Goal: Task Accomplishment & Management: Use online tool/utility

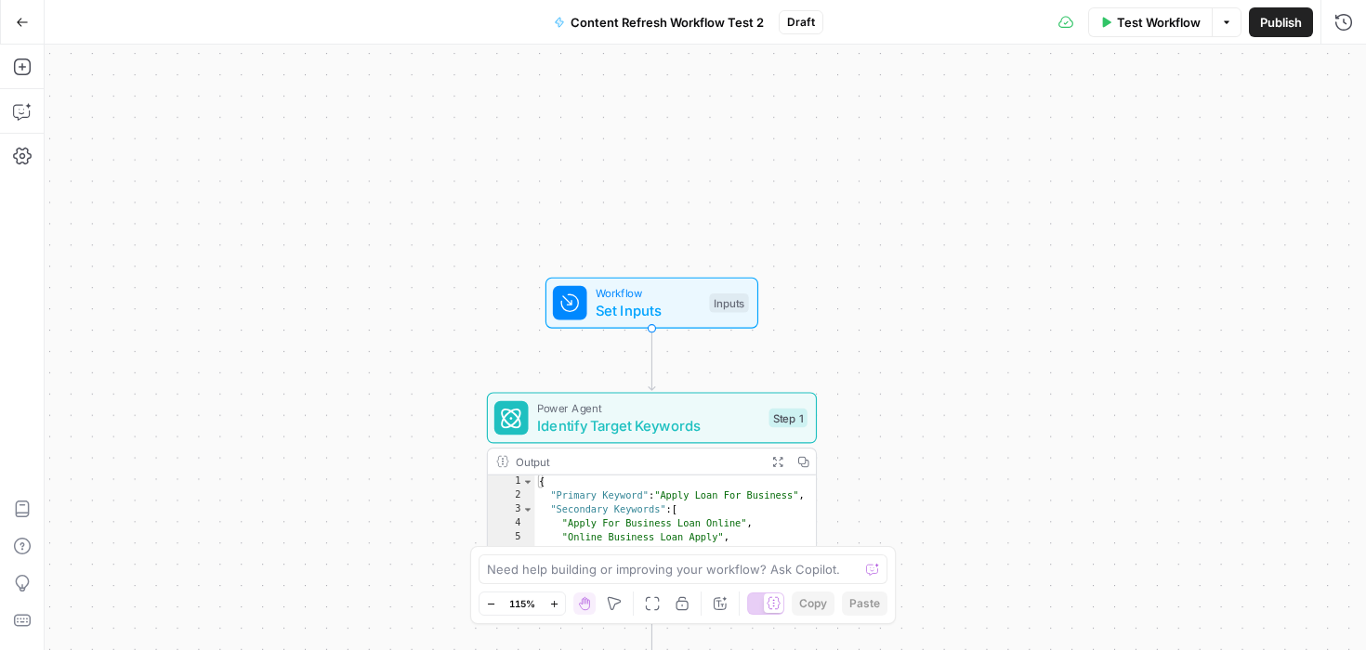
scroll to position [335, 0]
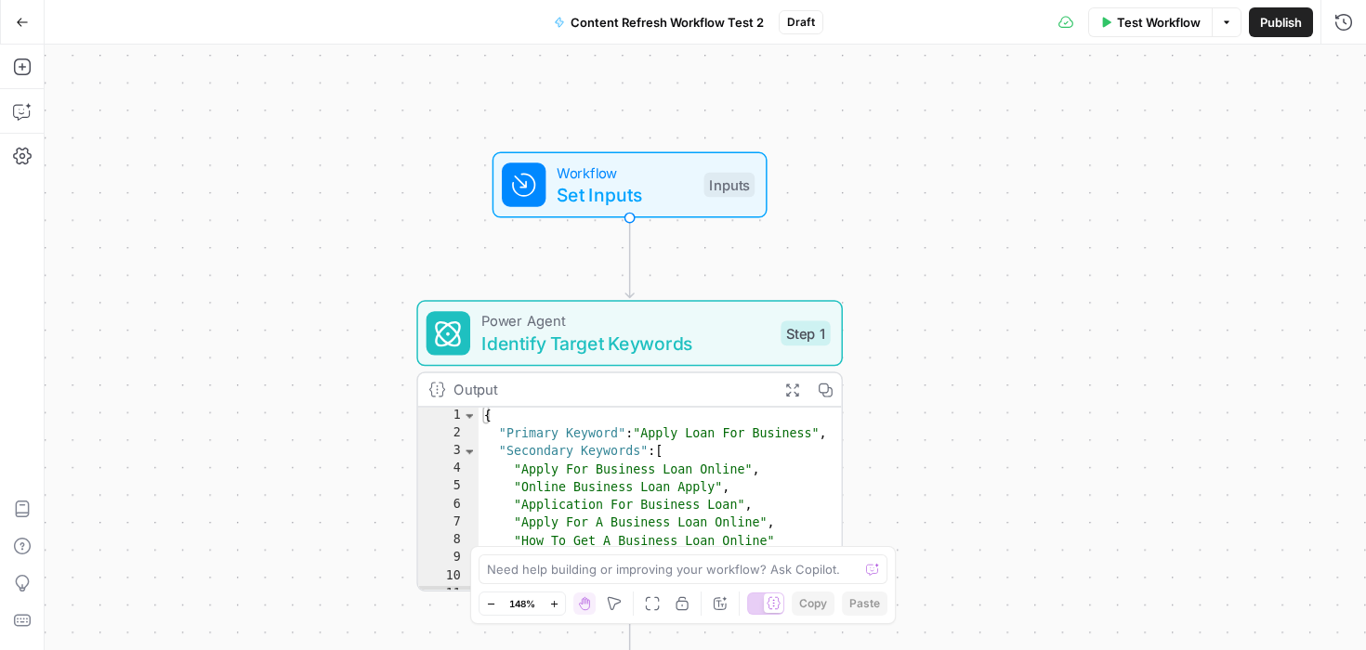
click at [761, 22] on span "Content Refresh Workflow Test 2" at bounding box center [667, 22] width 193 height 19
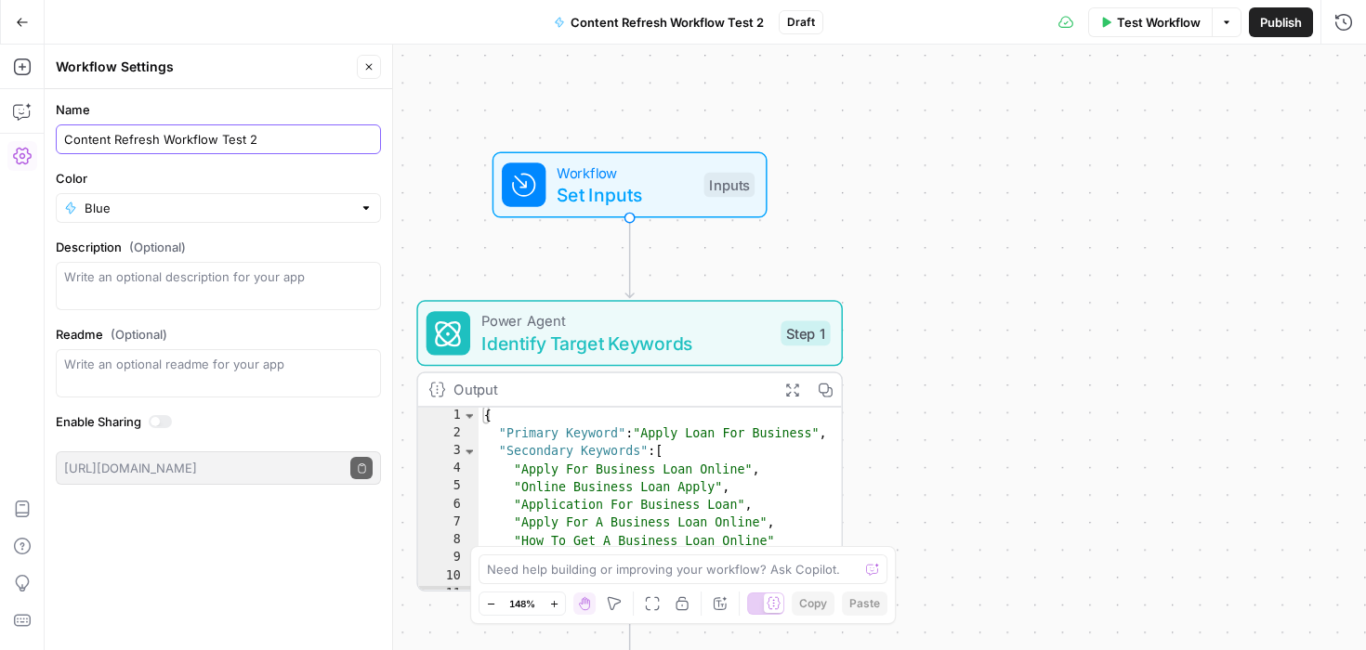
drag, startPoint x: 269, startPoint y: 137, endPoint x: 217, endPoint y: 130, distance: 52.4
click at [217, 130] on input "Content Refresh Workflow Test 2" at bounding box center [218, 139] width 308 height 19
click at [1085, 281] on div "Workflow Set Inputs Inputs Power Agent Identify Target Keywords Step 1 Output E…" at bounding box center [705, 348] width 1321 height 606
click at [374, 71] on button "Close" at bounding box center [369, 67] width 24 height 24
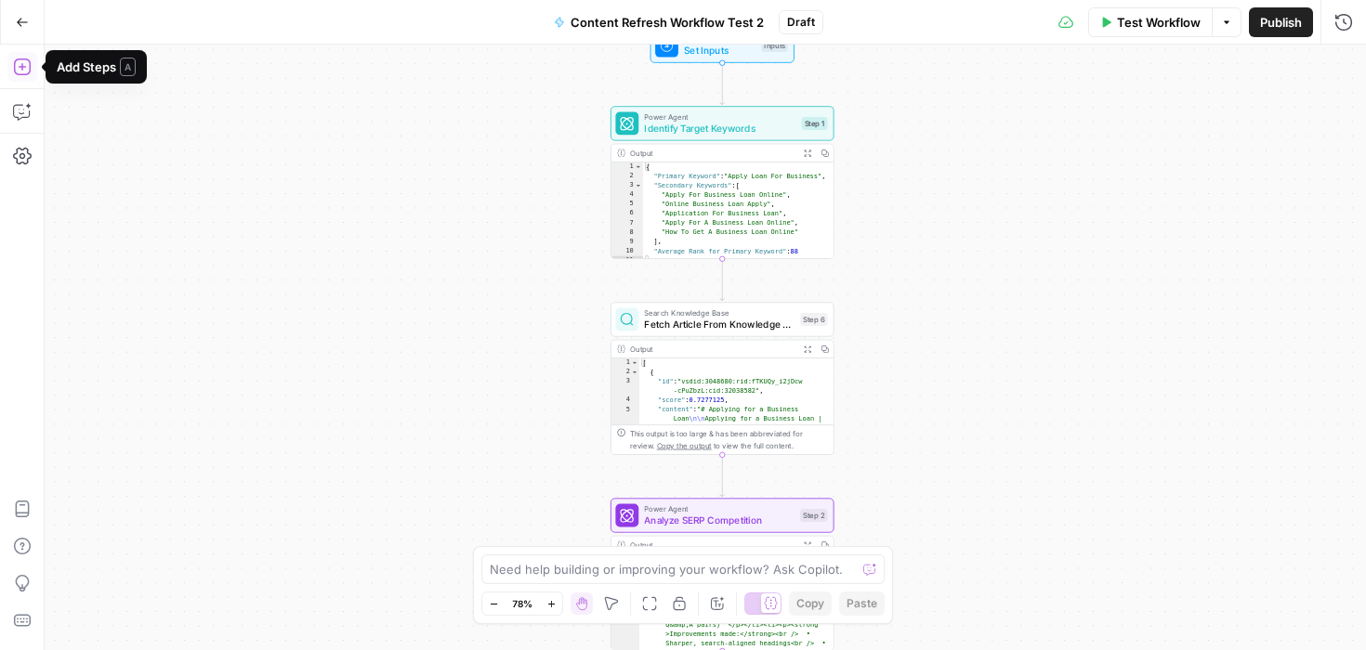
click at [28, 69] on icon "button" at bounding box center [22, 67] width 19 height 19
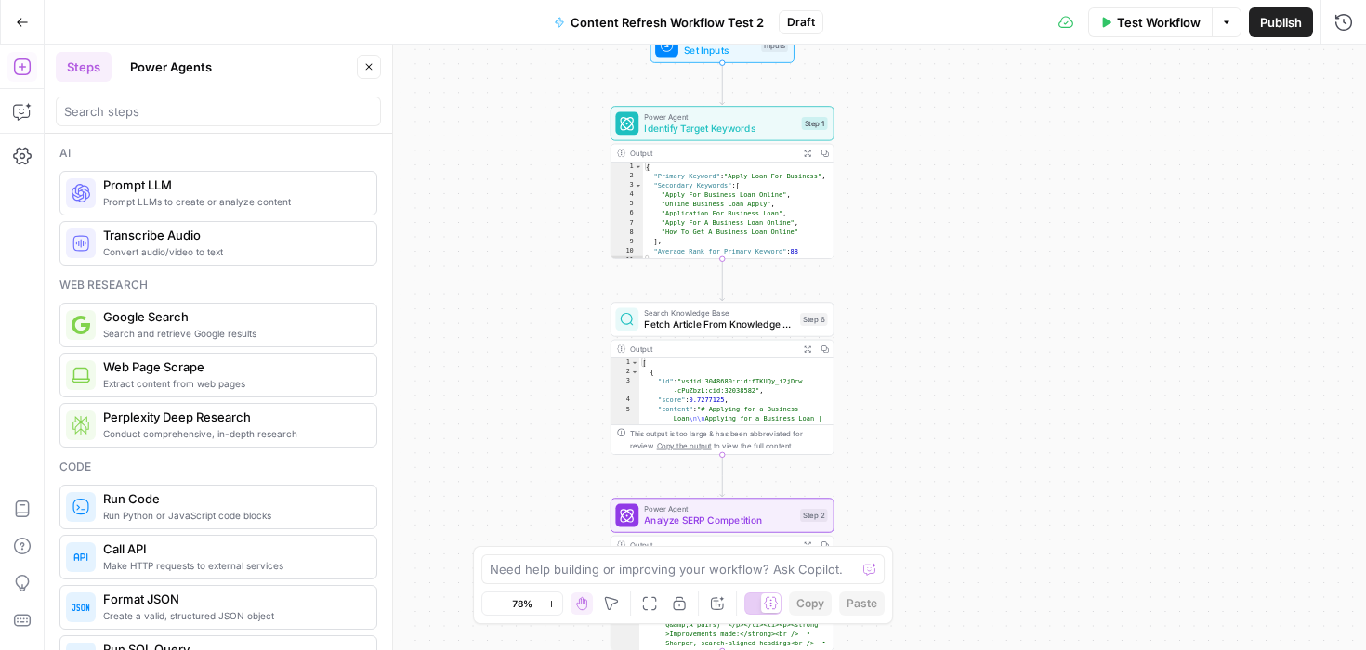
click at [23, 24] on icon "button" at bounding box center [22, 22] width 13 height 13
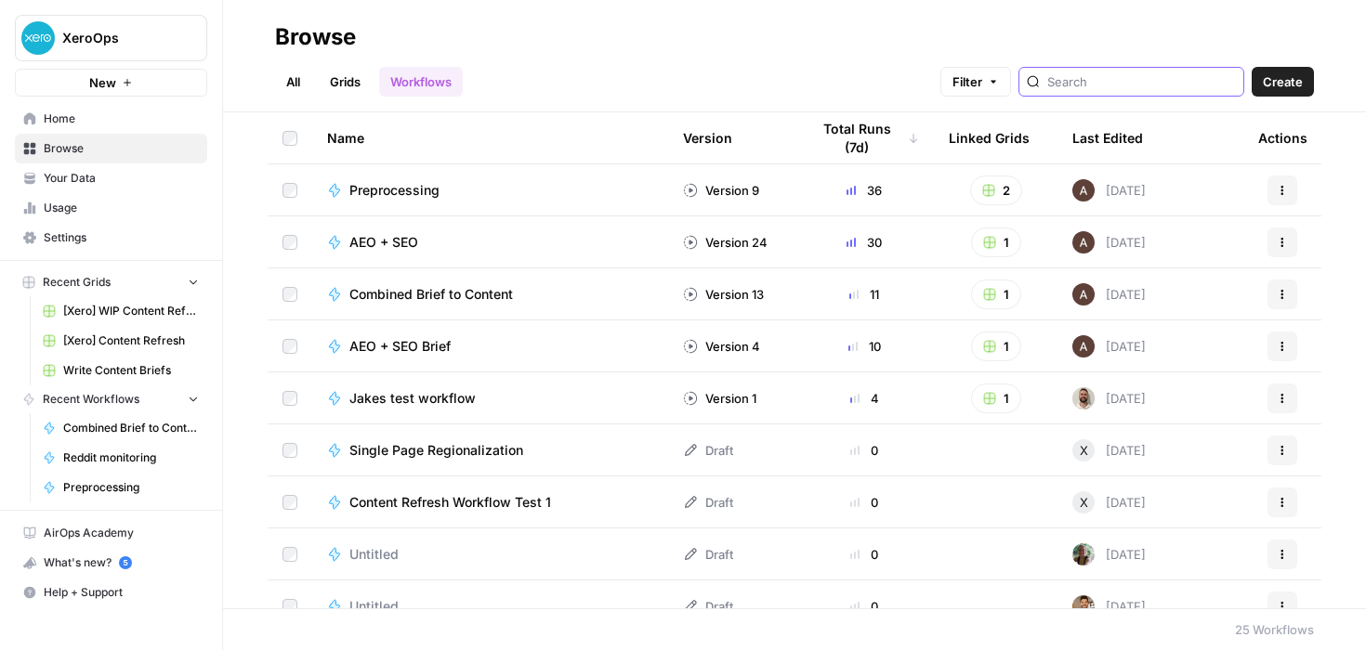
click at [1113, 81] on input "search" at bounding box center [1141, 81] width 189 height 19
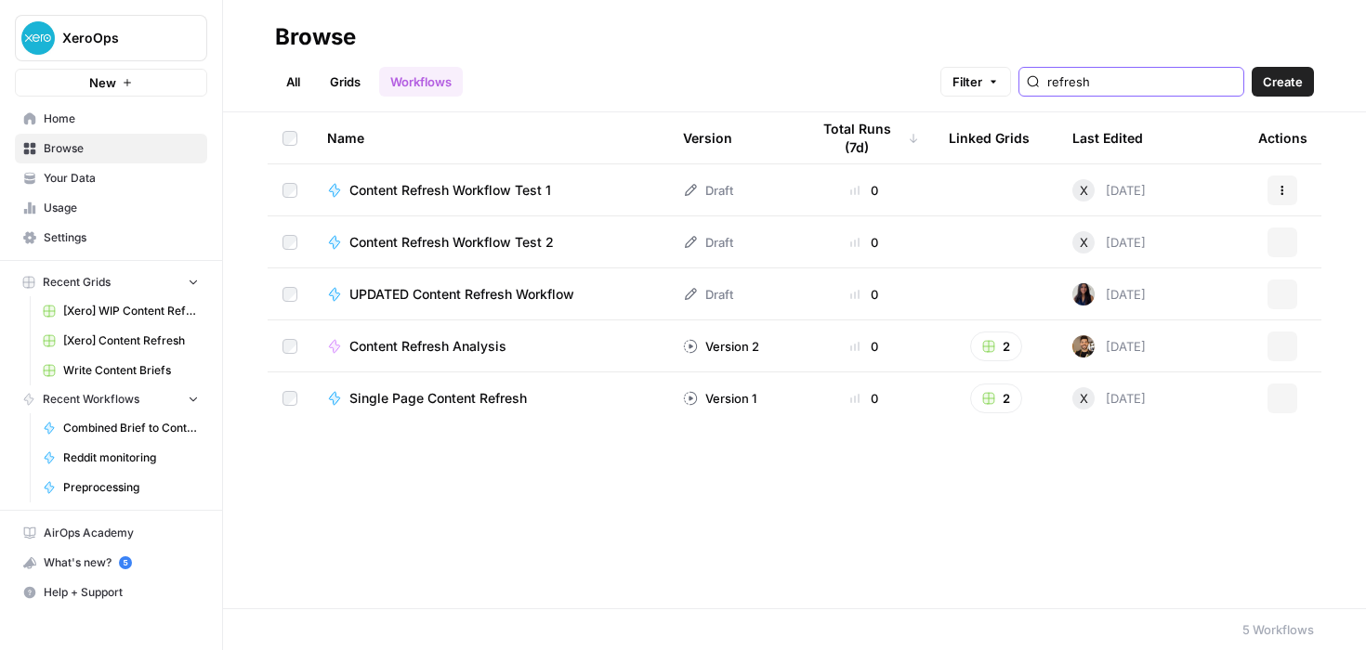
type input "refresh"
click at [636, 501] on div "Name Version Total Runs (7d) Linked Grids Last Edited Actions Content Refresh W…" at bounding box center [794, 360] width 1143 height 496
click at [470, 345] on span "Content Refresh Analysis" at bounding box center [427, 346] width 157 height 19
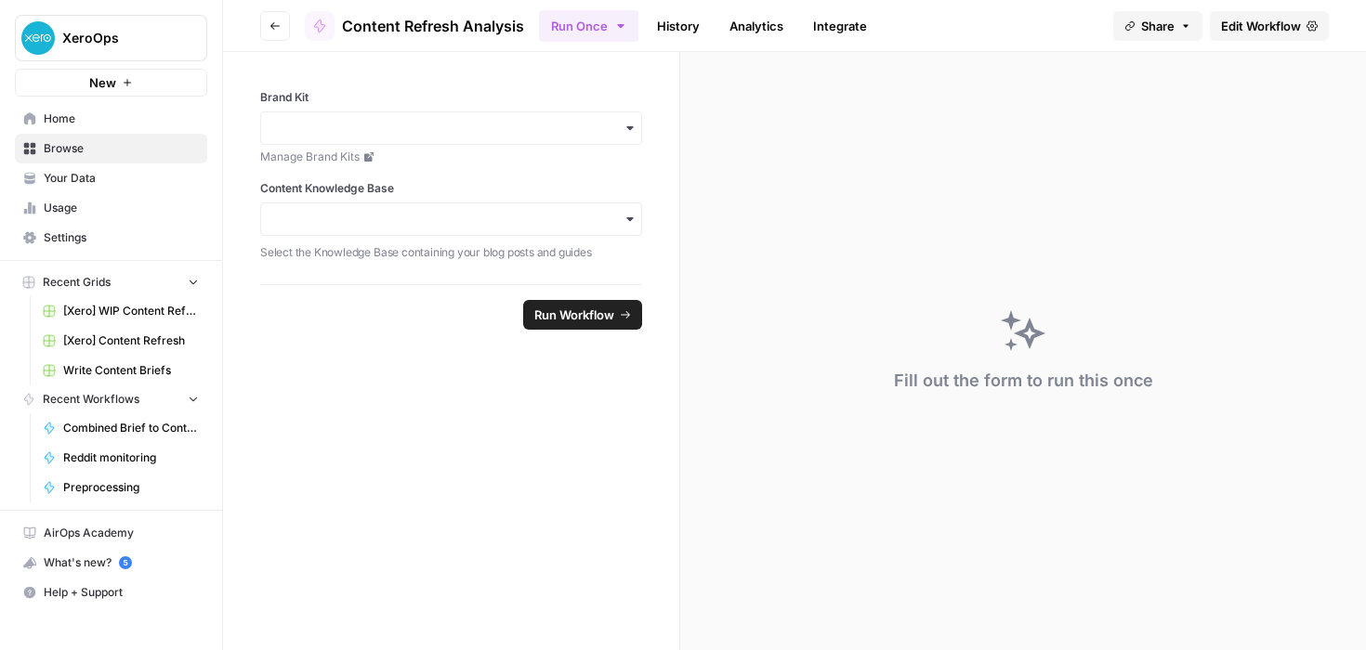
click at [871, 168] on div "Fill out the form to run this once" at bounding box center [1023, 351] width 686 height 598
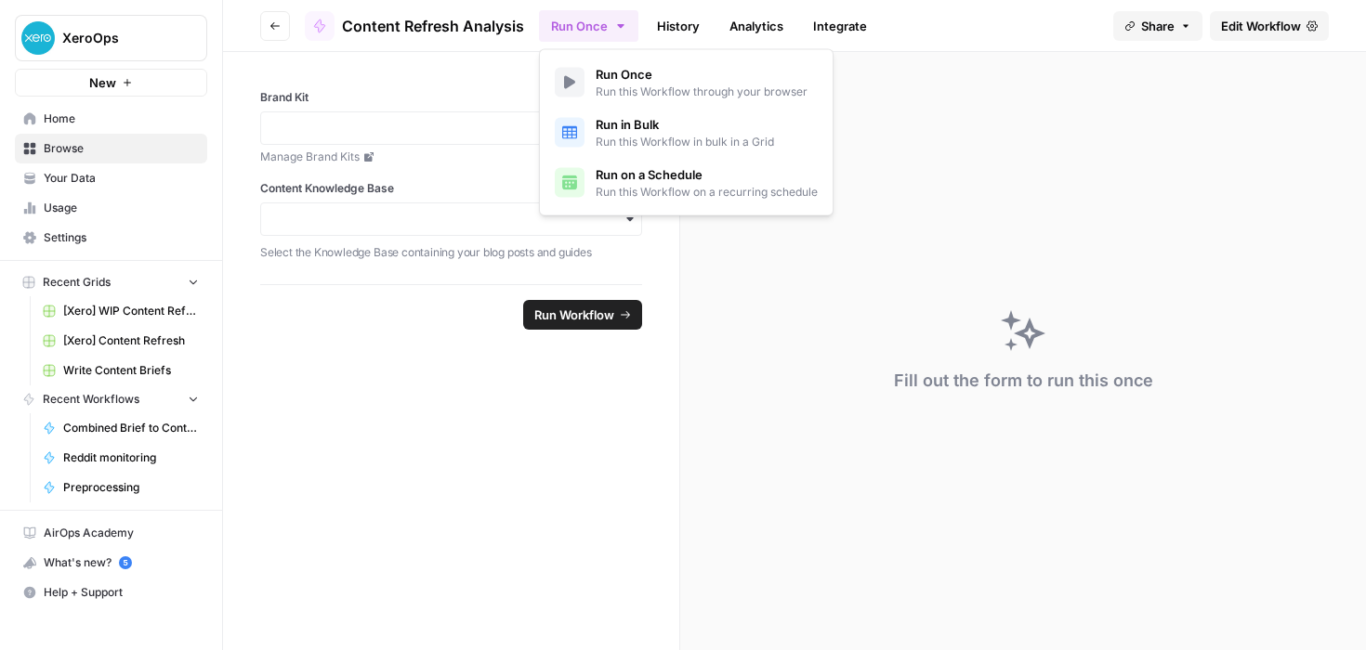
click at [616, 26] on icon "button" at bounding box center [620, 26] width 15 height 15
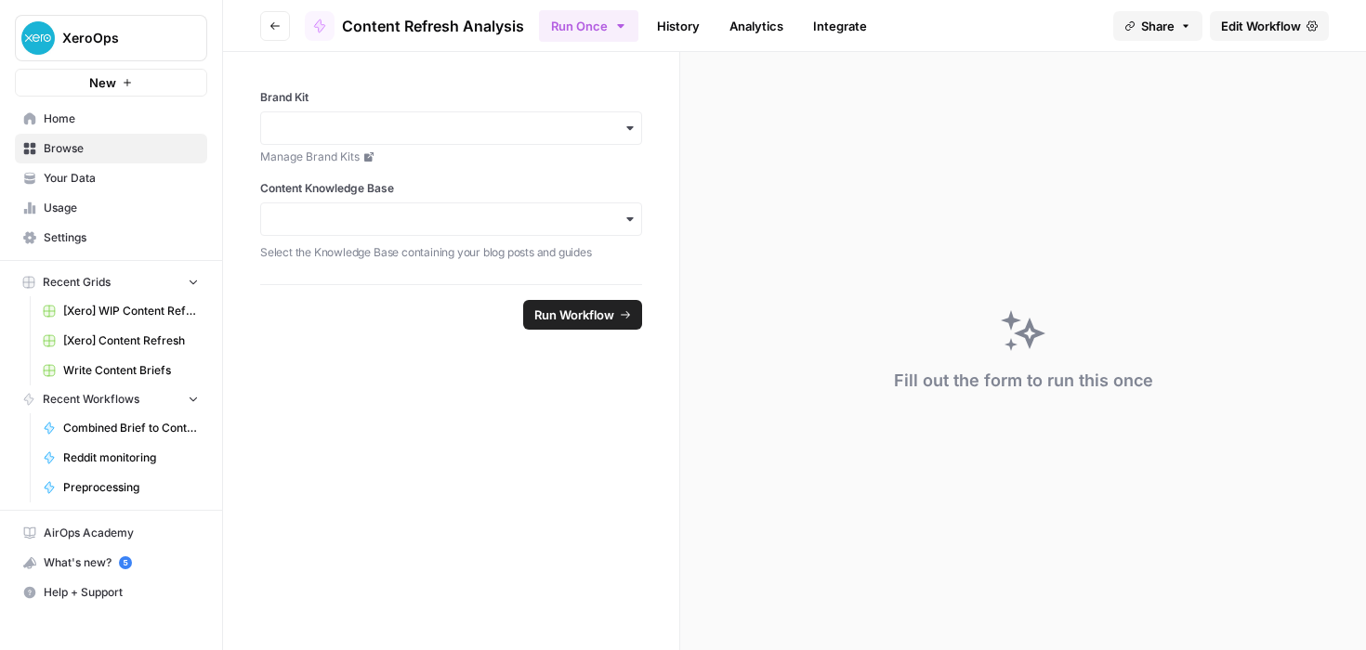
click at [783, 357] on div "Fill out the form to run this once" at bounding box center [1023, 351] width 686 height 598
click at [1255, 26] on span "Edit Workflow" at bounding box center [1261, 26] width 80 height 19
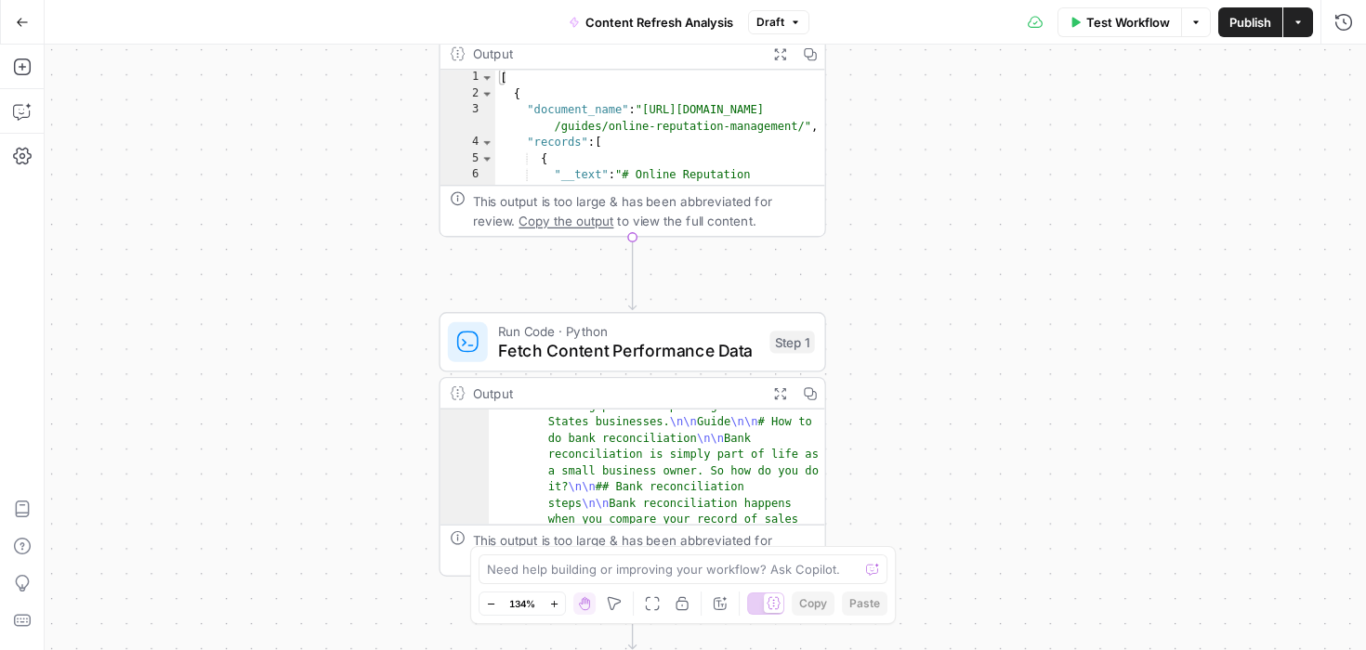
scroll to position [202, 0]
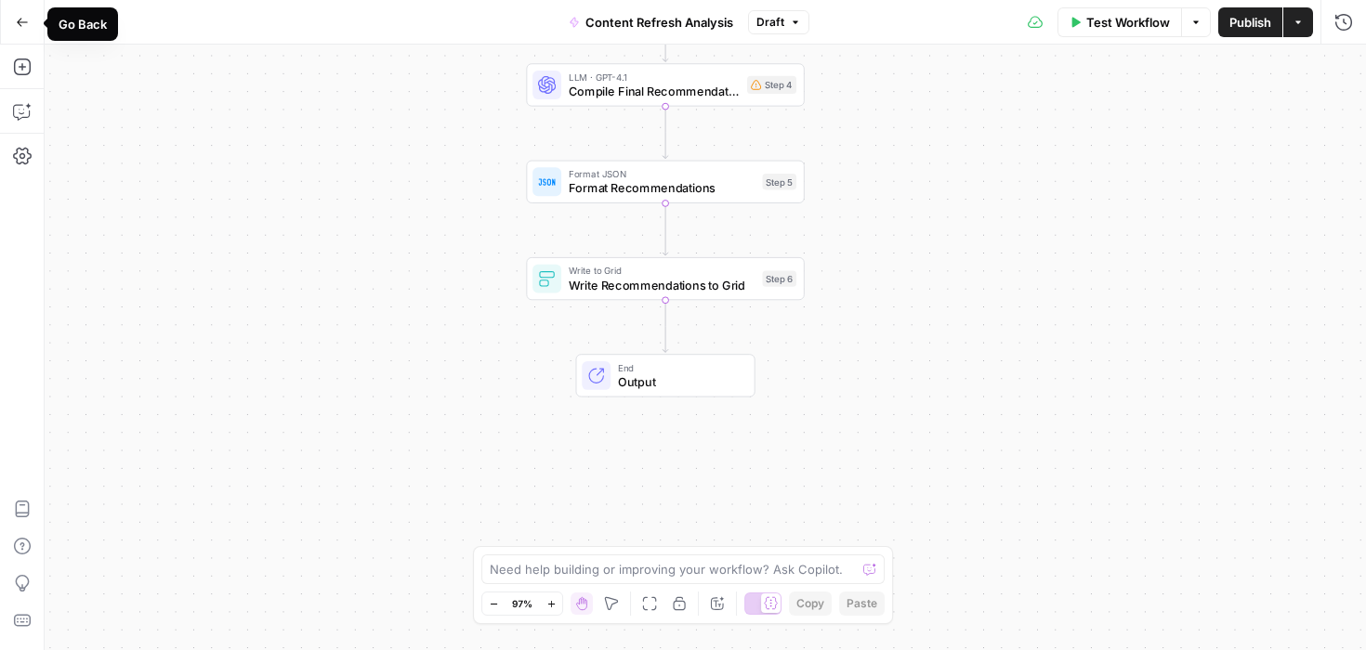
click at [25, 28] on button "Go Back" at bounding box center [22, 22] width 33 height 33
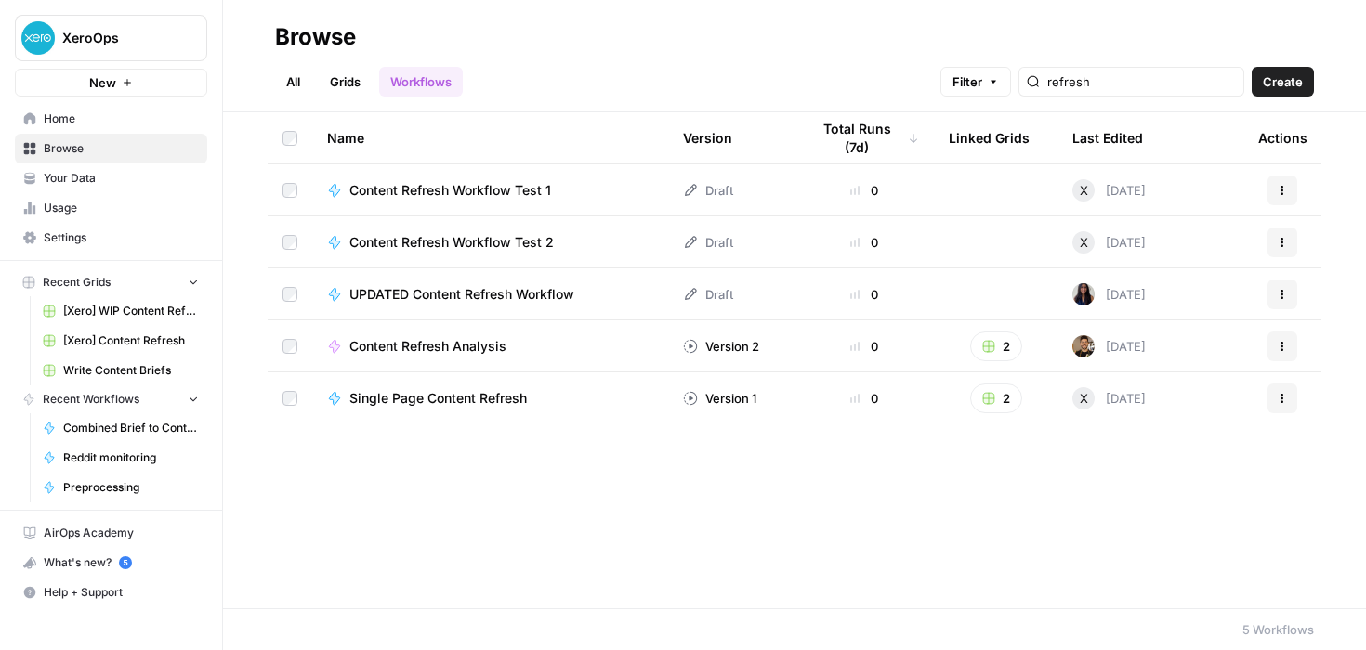
click at [497, 405] on span "Single Page Content Refresh" at bounding box center [437, 398] width 177 height 19
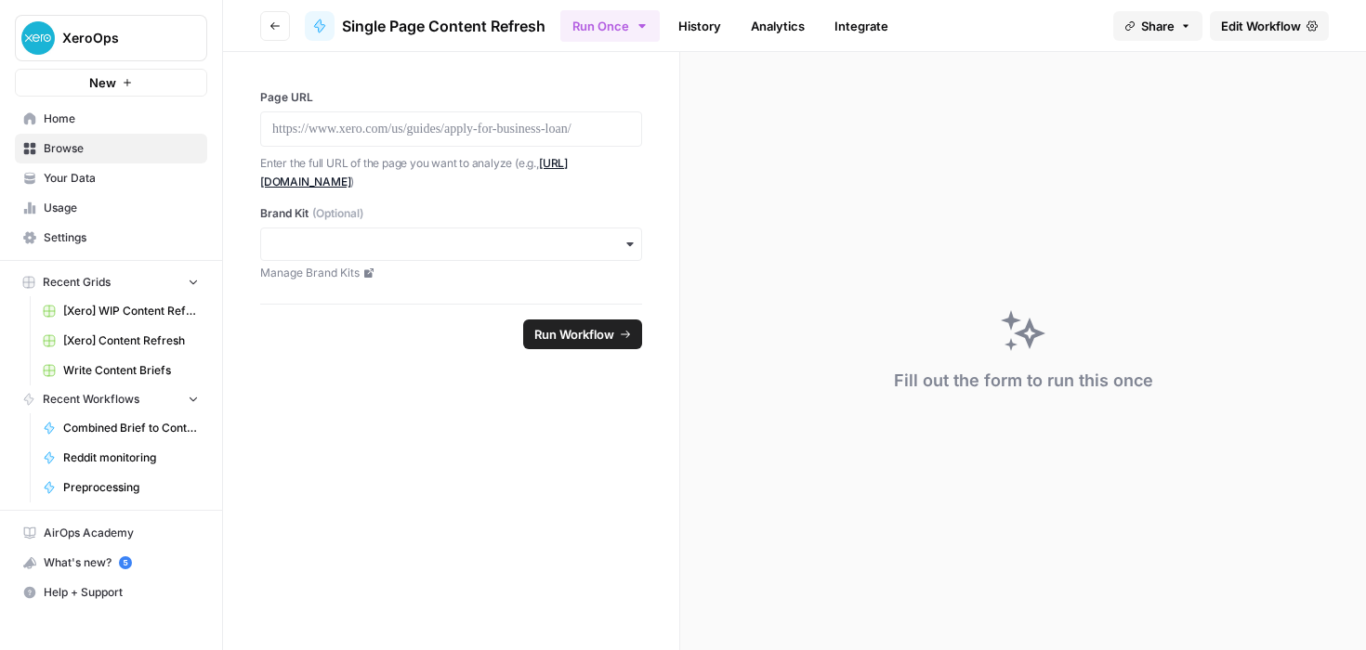
click at [1253, 24] on span "Edit Workflow" at bounding box center [1261, 26] width 80 height 19
click at [125, 320] on link "[Xero] WIP Content Refresh" at bounding box center [120, 311] width 173 height 30
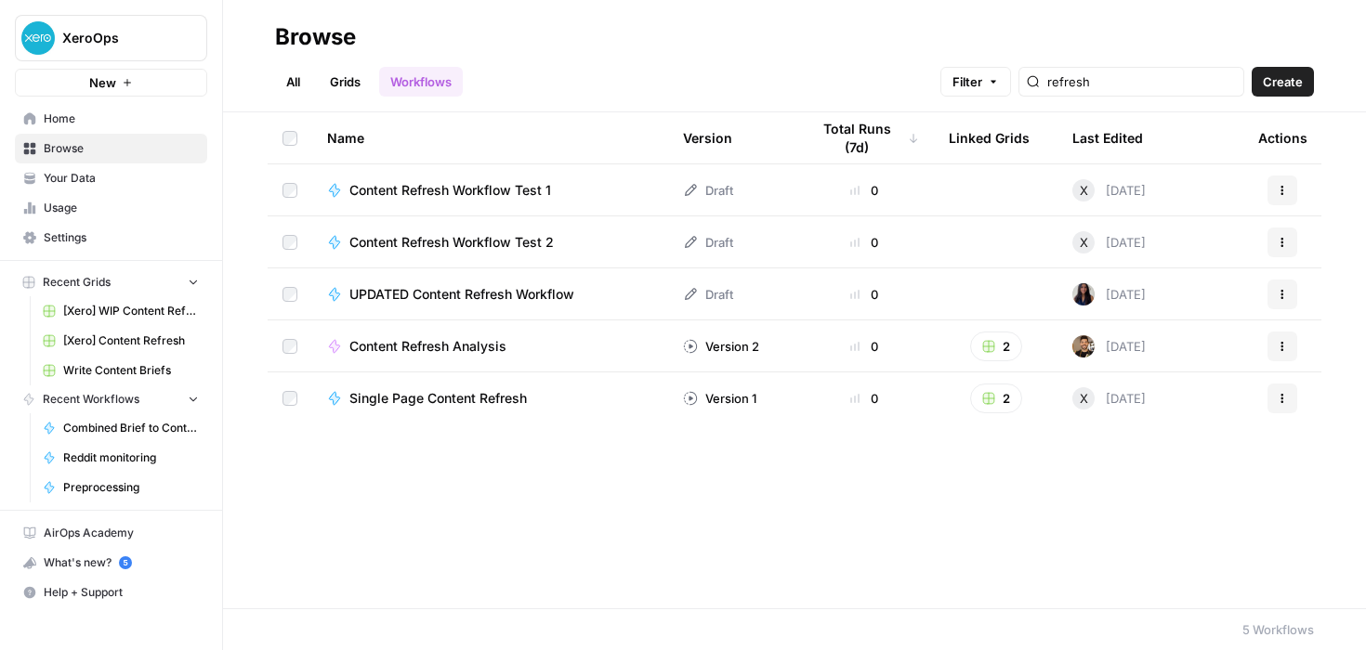
click at [484, 203] on td "Content Refresh Workflow Test 1" at bounding box center [490, 189] width 356 height 51
click at [489, 189] on span "Content Refresh Workflow Test 1" at bounding box center [450, 190] width 202 height 19
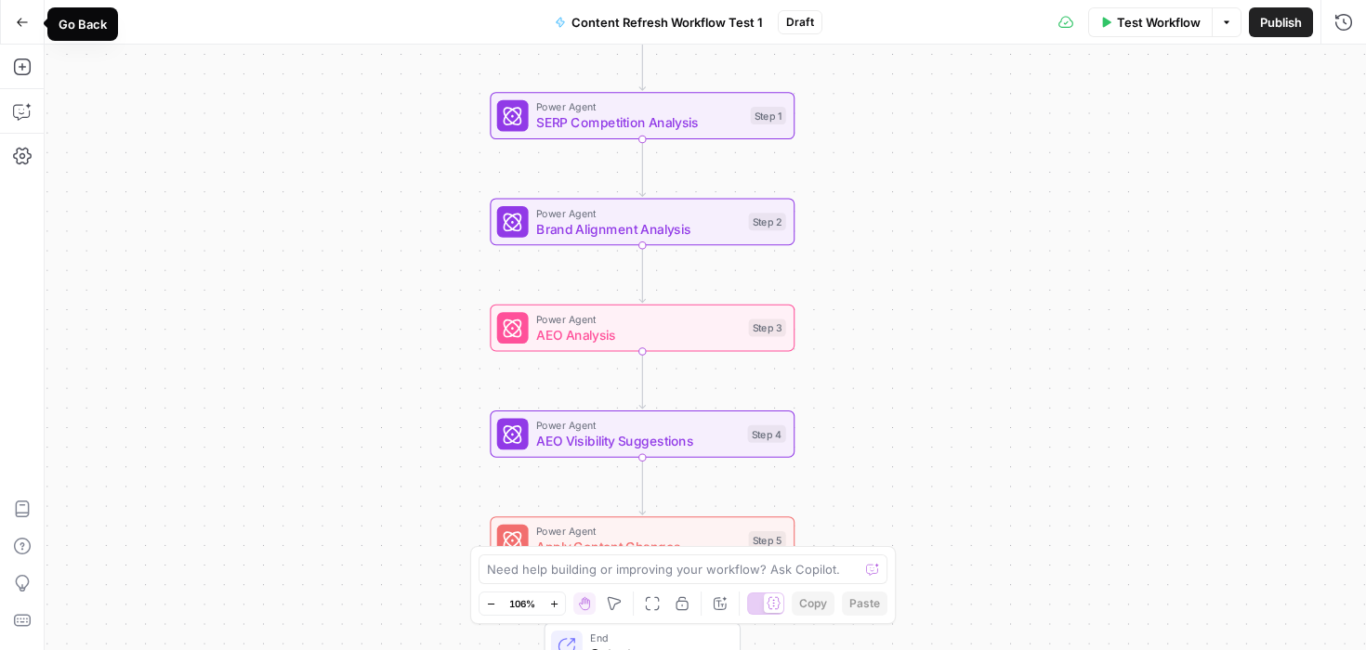
click at [18, 21] on icon "button" at bounding box center [22, 22] width 11 height 8
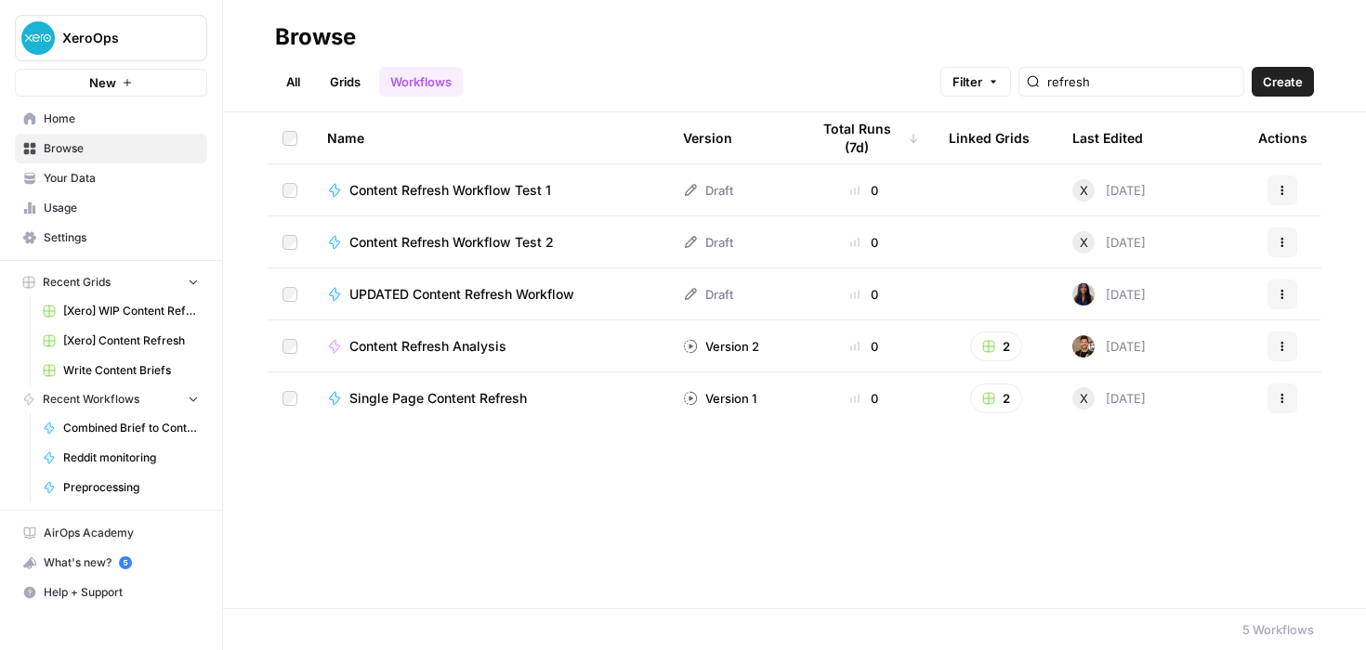
click at [460, 246] on span "Content Refresh Workflow Test 2" at bounding box center [451, 242] width 204 height 19
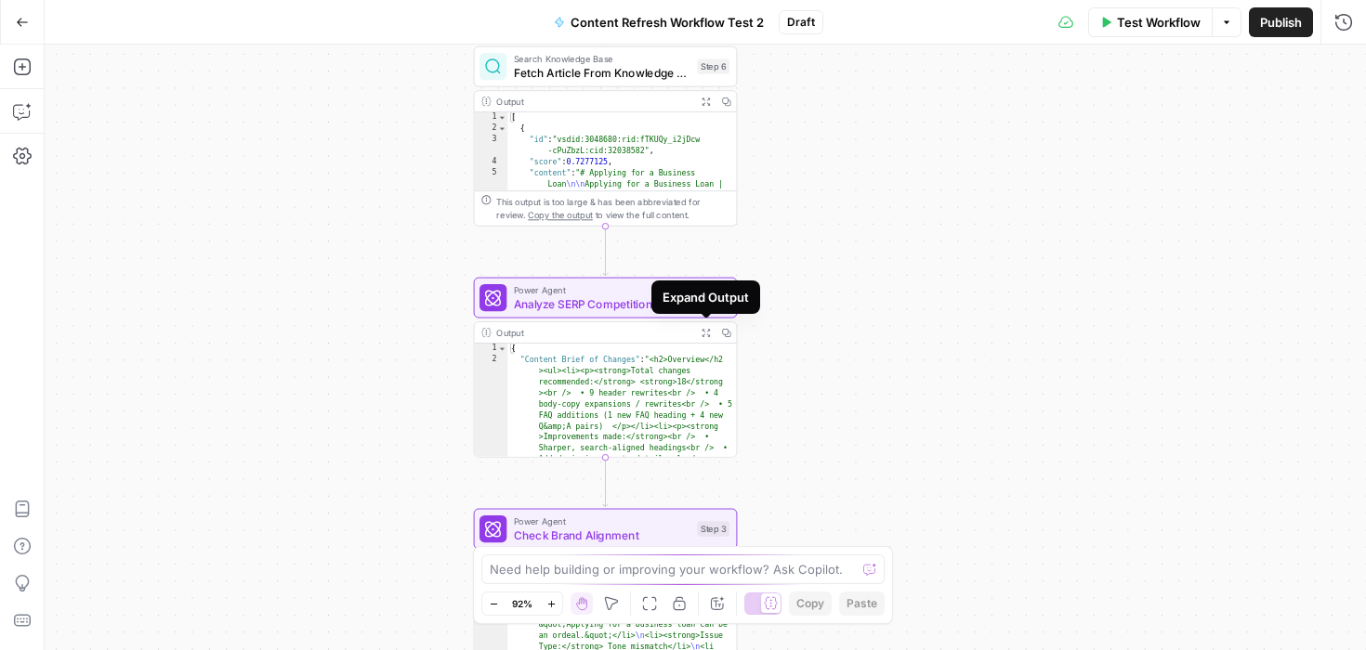
click at [710, 333] on icon "button" at bounding box center [705, 332] width 9 height 9
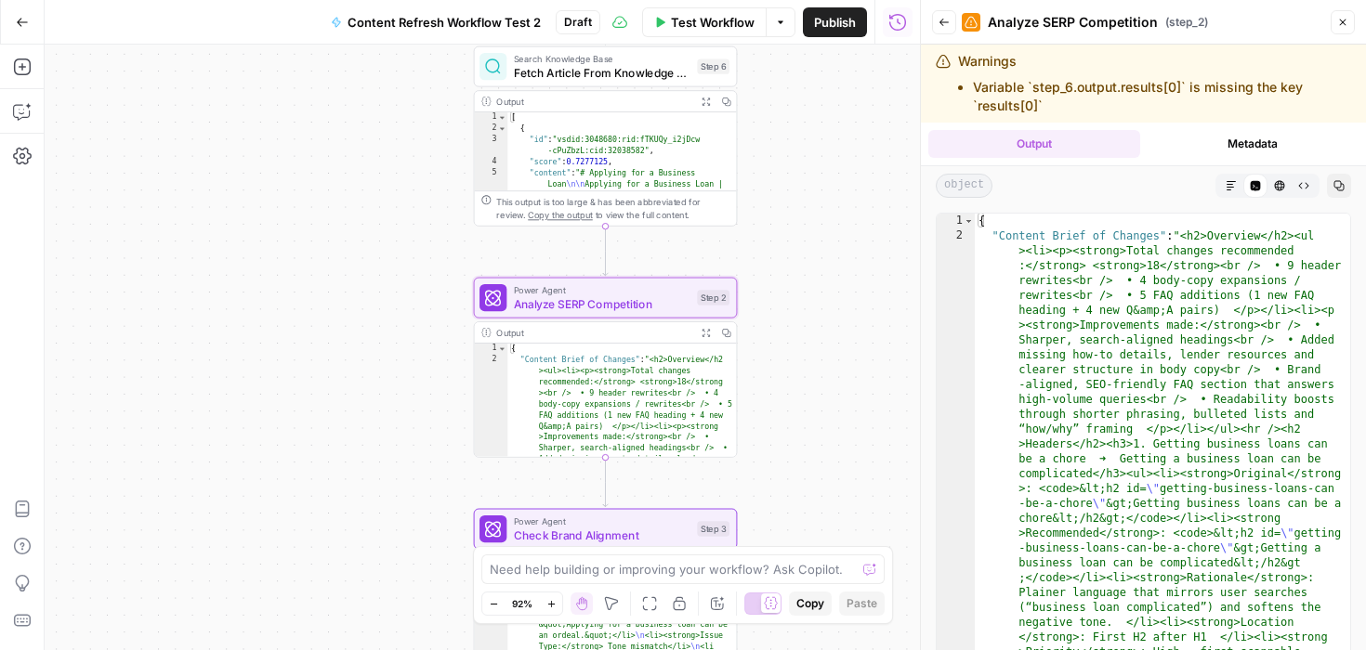
click at [1348, 19] on button "Close" at bounding box center [1343, 22] width 24 height 24
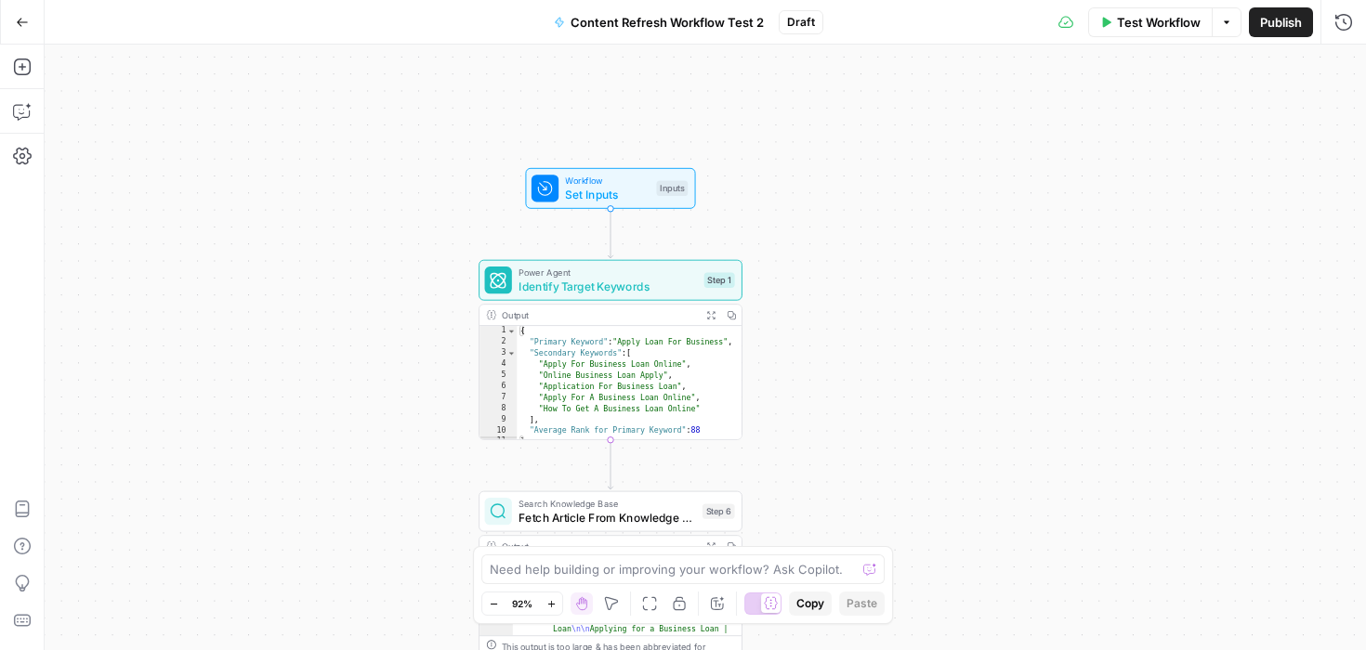
click at [806, 435] on div "Workflow Set Inputs Inputs Power Agent Identify Target Keywords Step 1 Output E…" at bounding box center [705, 348] width 1321 height 606
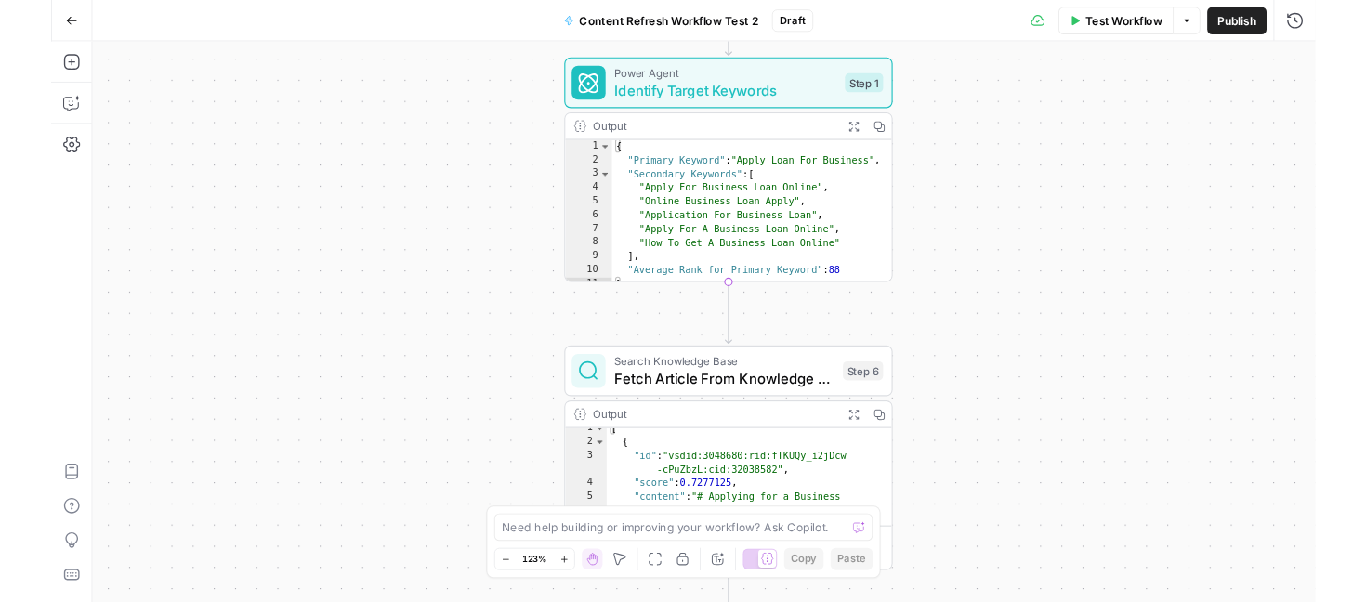
scroll to position [8, 0]
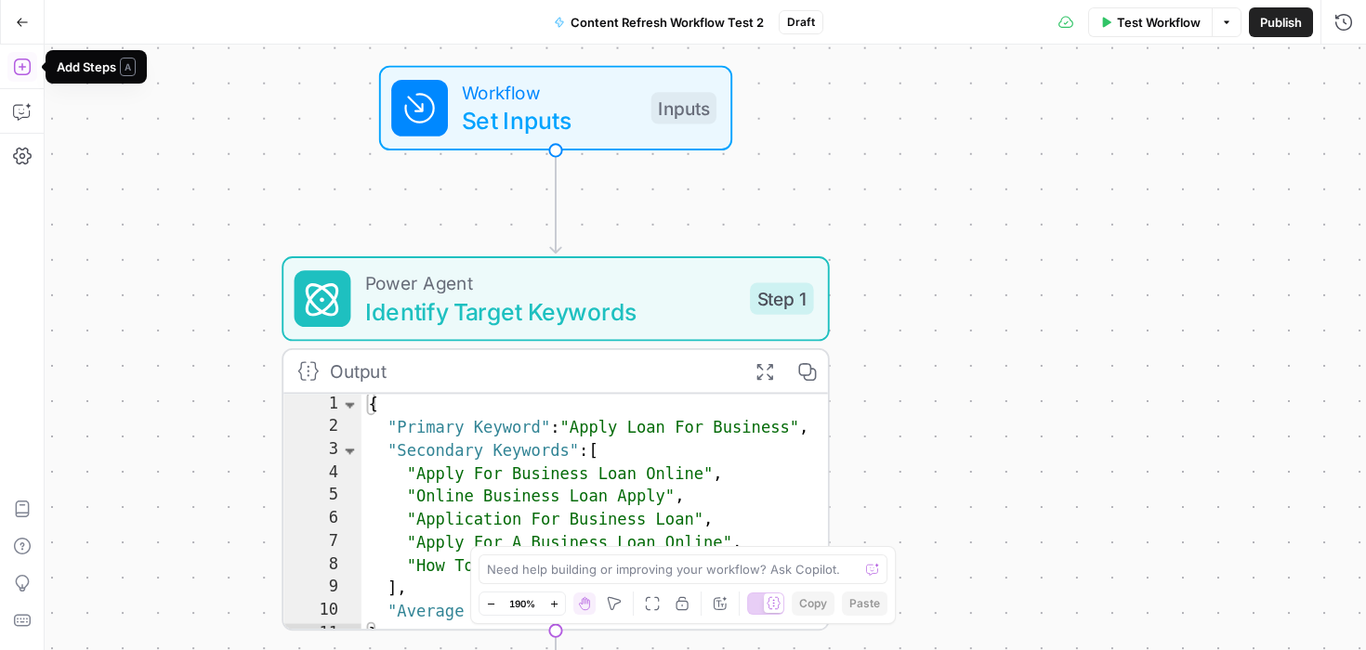
click at [29, 63] on icon "button" at bounding box center [21, 67] width 17 height 17
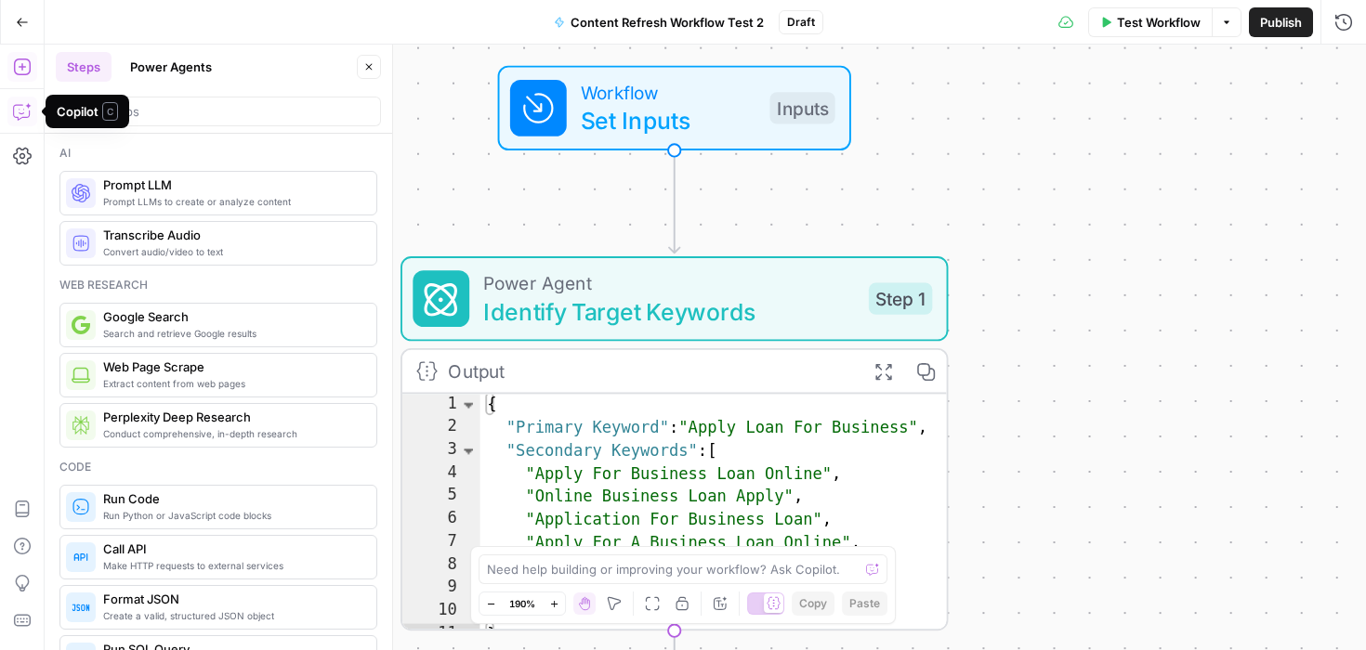
click at [20, 116] on icon "button" at bounding box center [22, 111] width 19 height 19
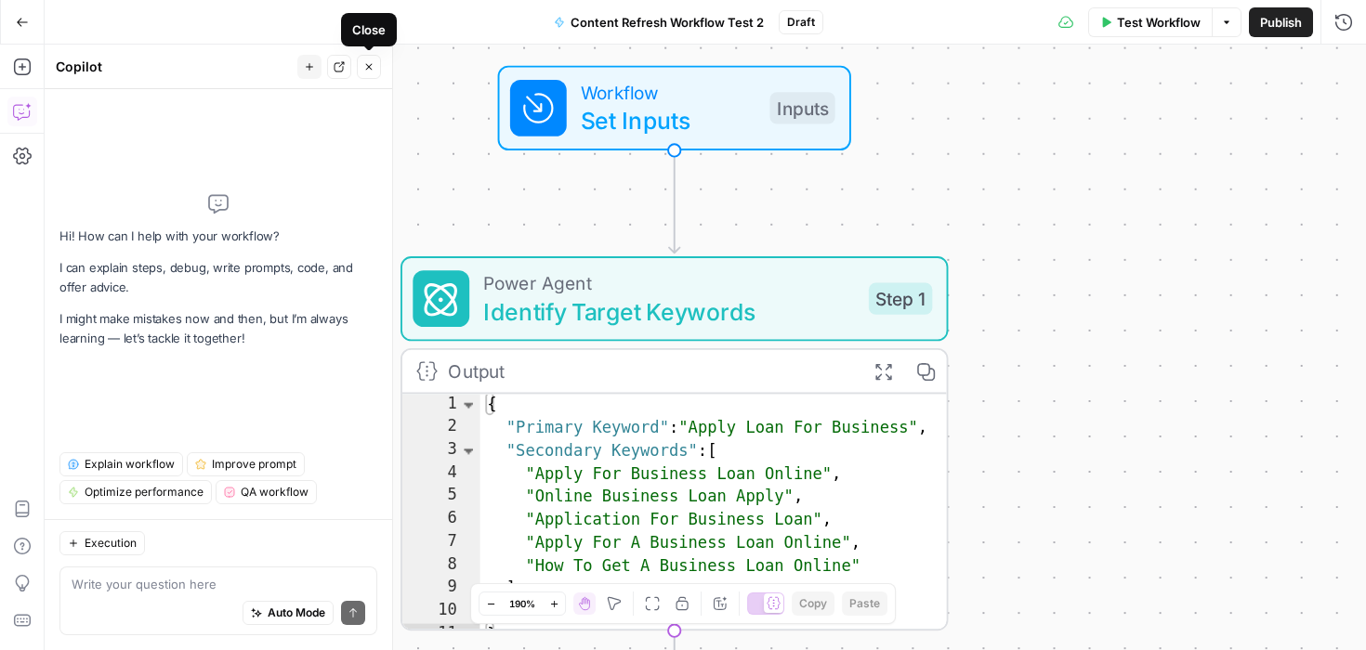
click at [374, 61] on icon "button" at bounding box center [368, 66] width 11 height 11
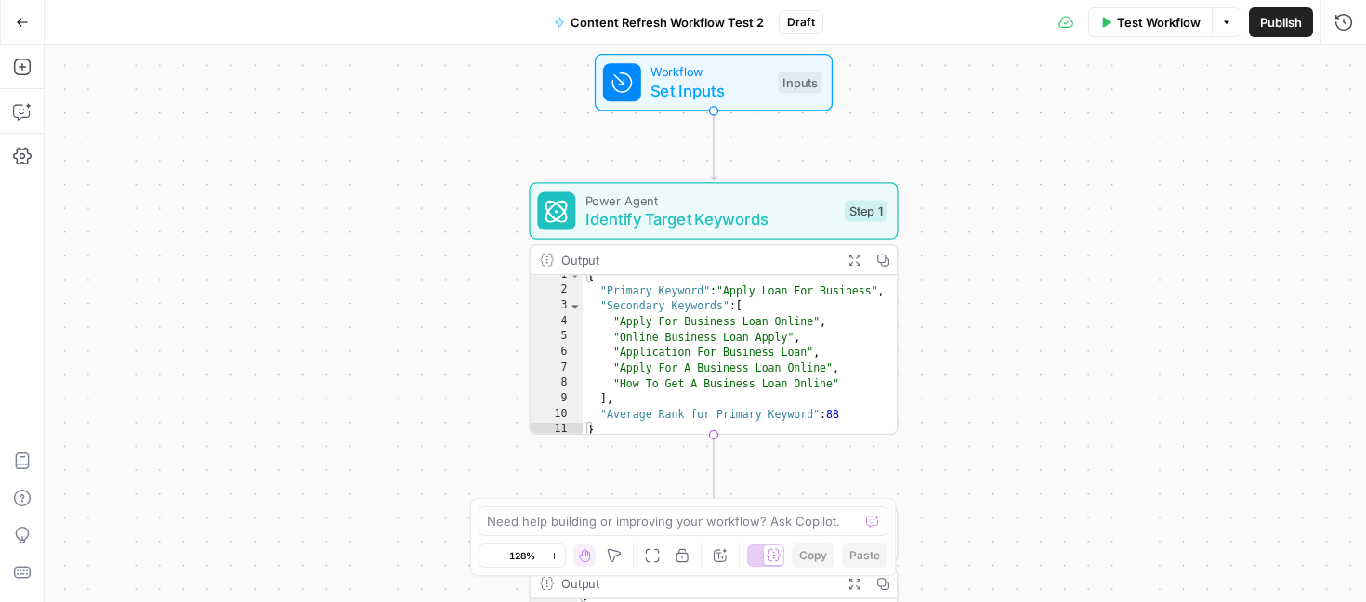
scroll to position [7, 0]
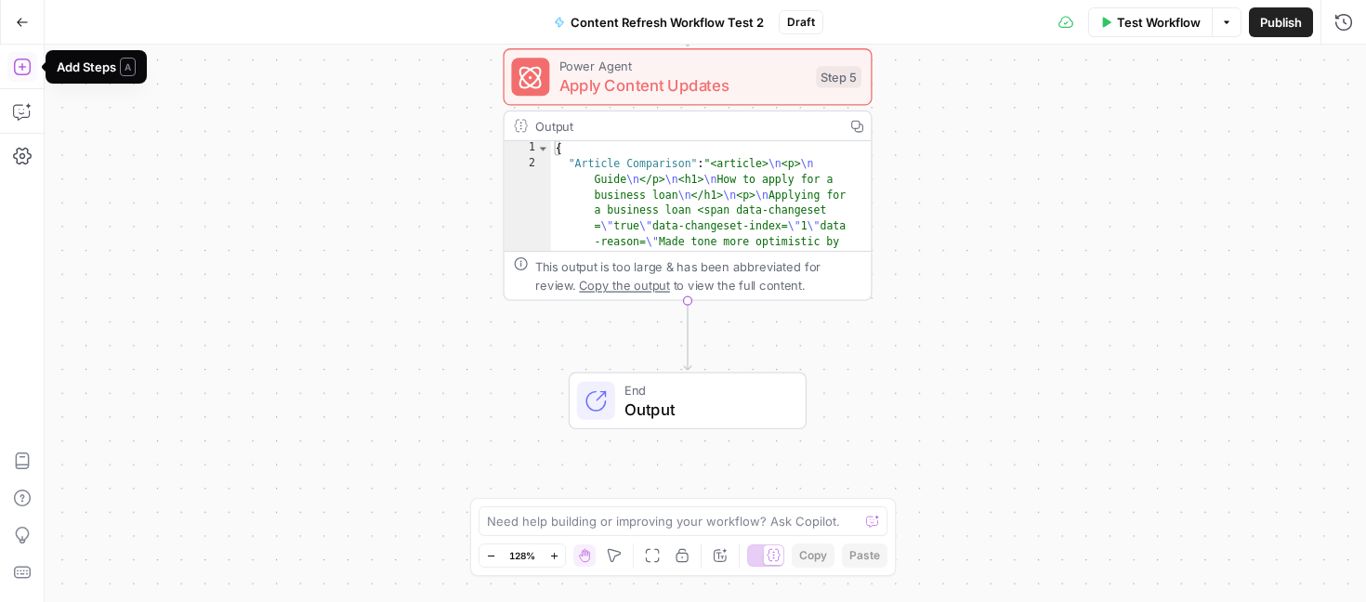
click at [34, 71] on button "Add Steps" at bounding box center [22, 67] width 30 height 30
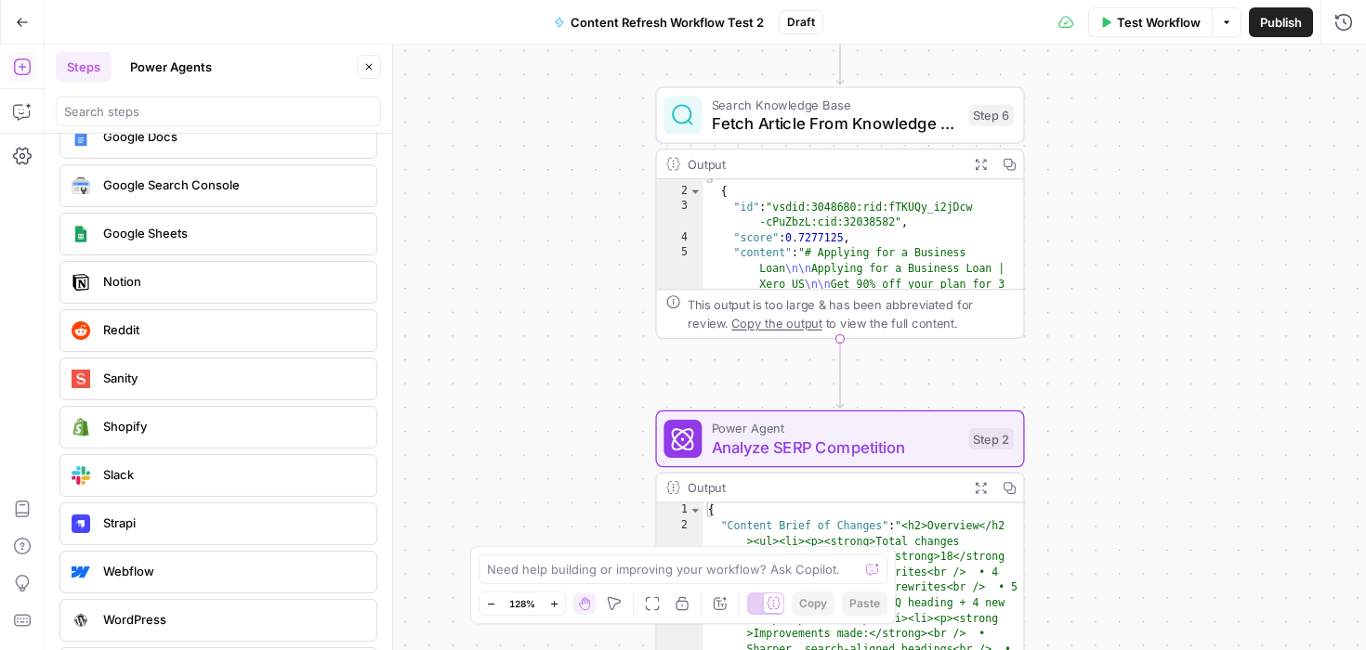
scroll to position [3533, 0]
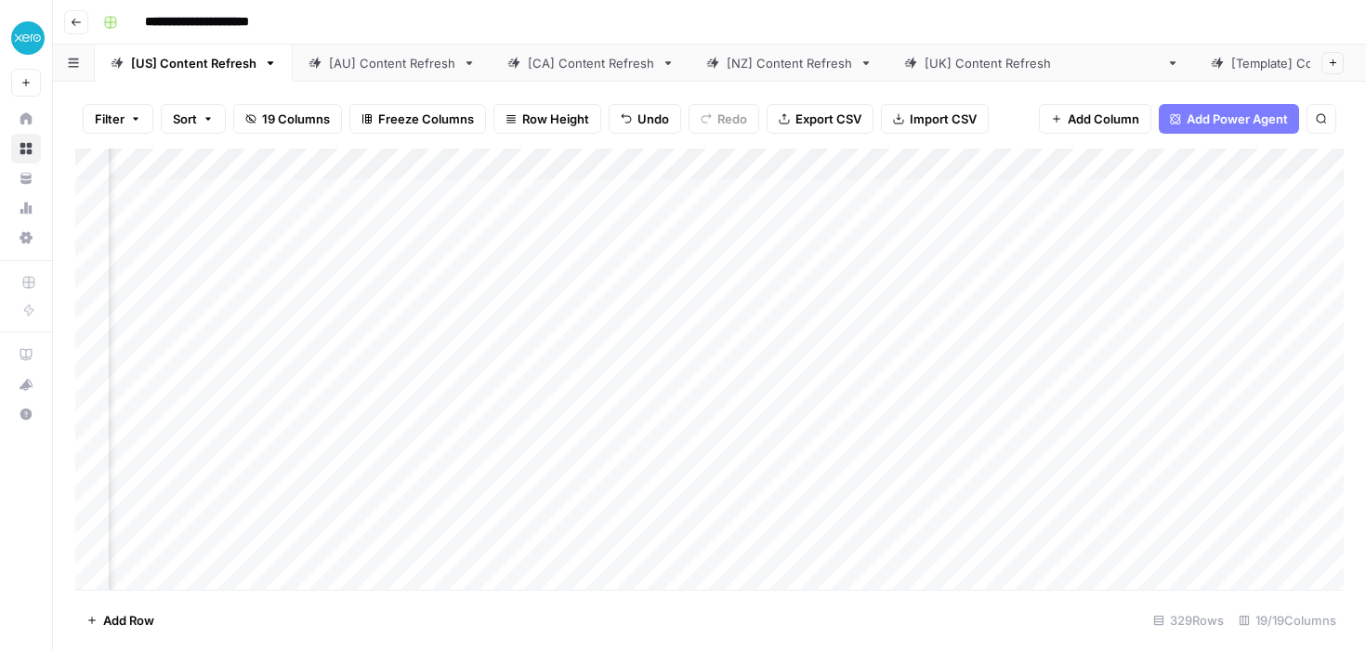
scroll to position [0, 166]
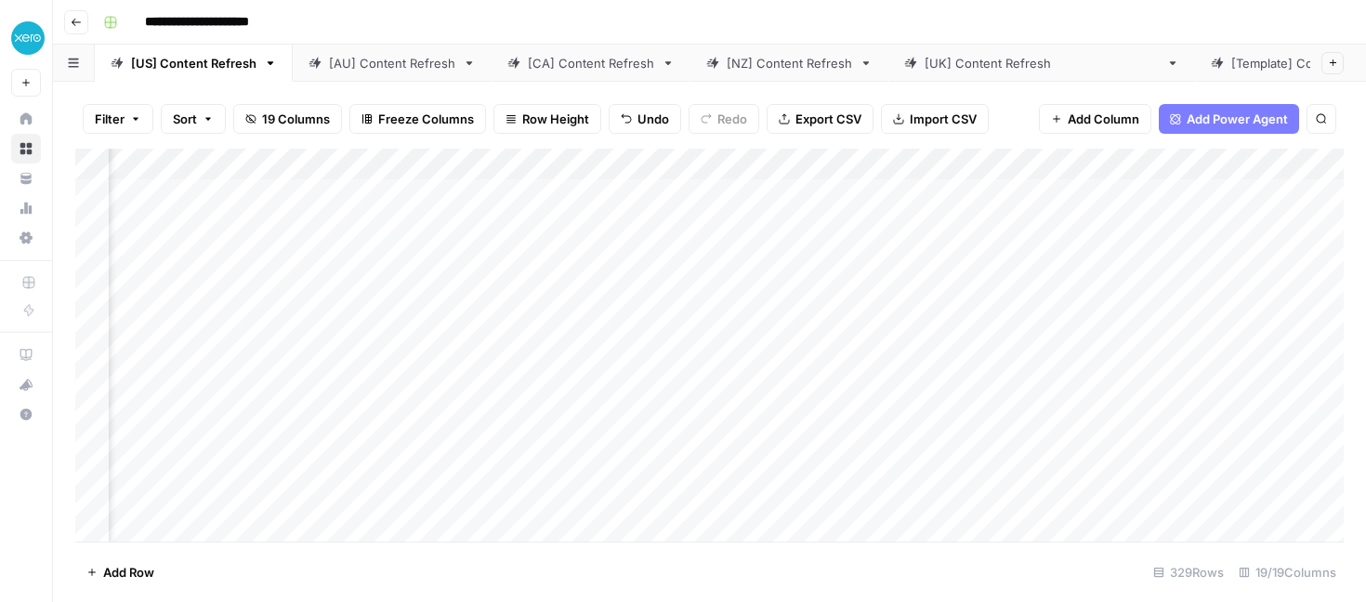
scroll to position [0, 1719]
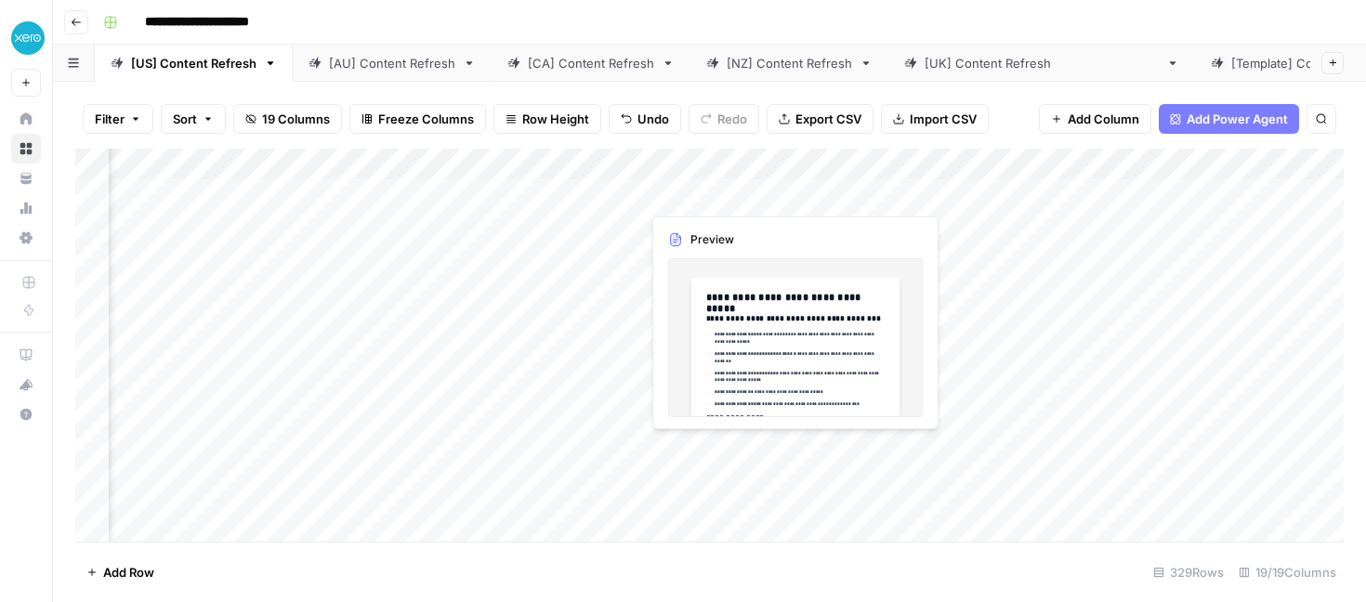
click at [732, 196] on div "Add Column" at bounding box center [709, 345] width 1268 height 393
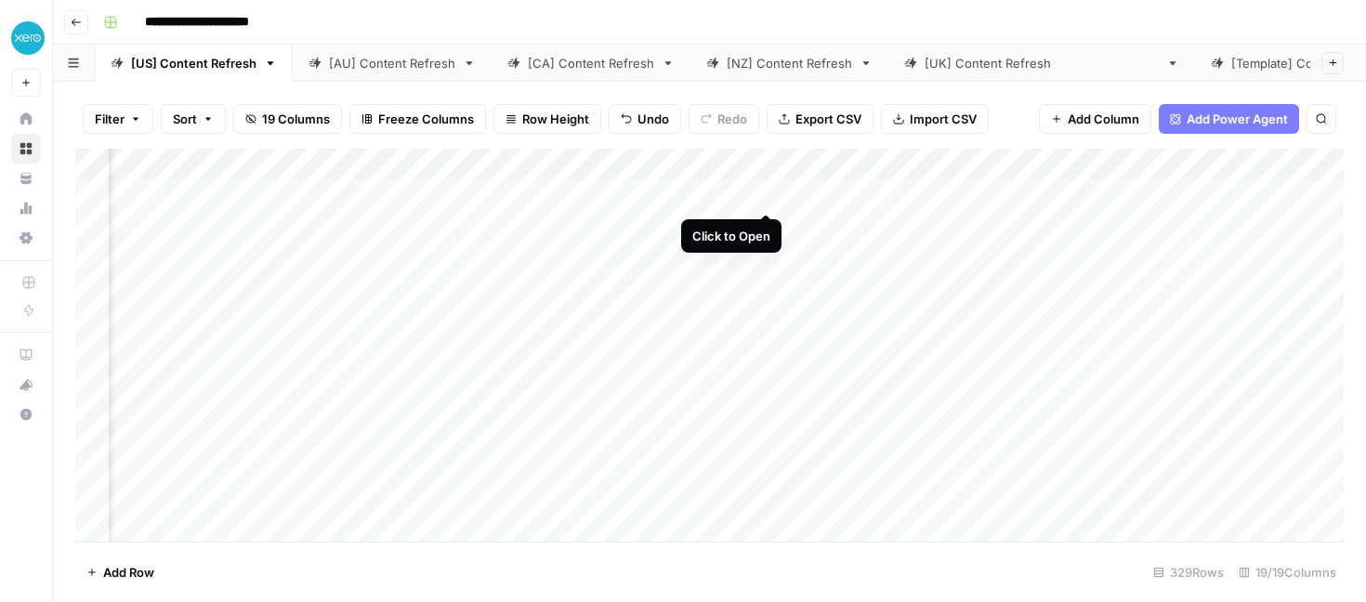
click at [760, 193] on div "Add Column" at bounding box center [709, 345] width 1268 height 393
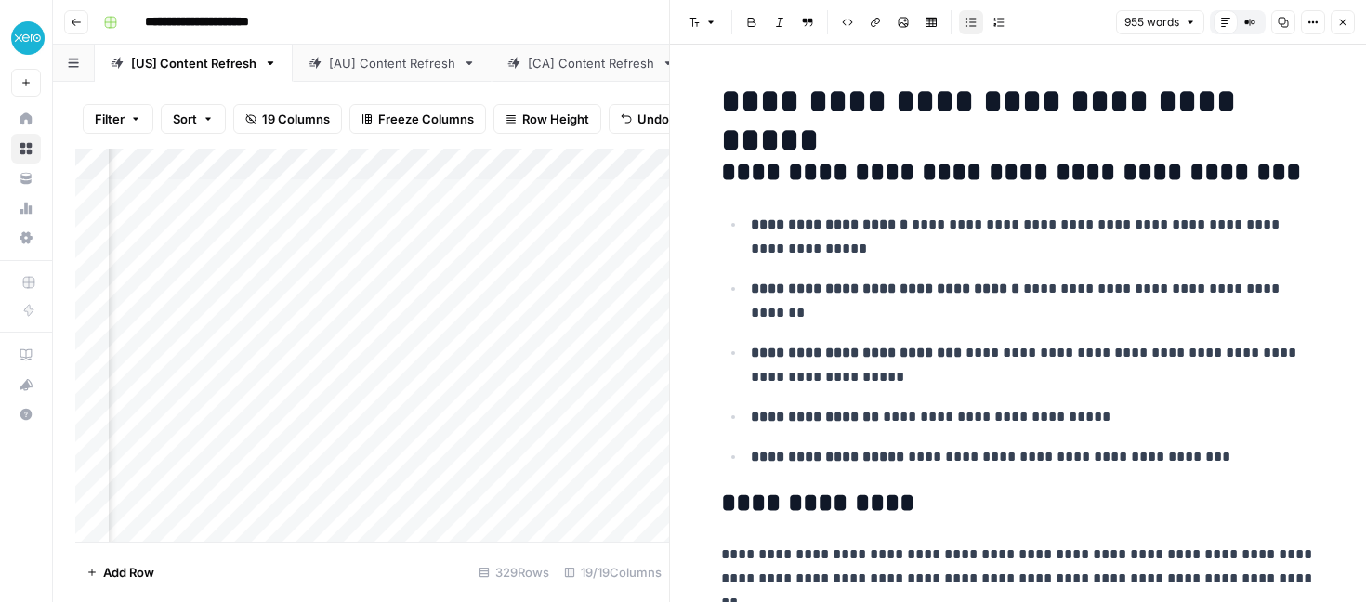
click at [1346, 21] on icon "button" at bounding box center [1342, 22] width 11 height 11
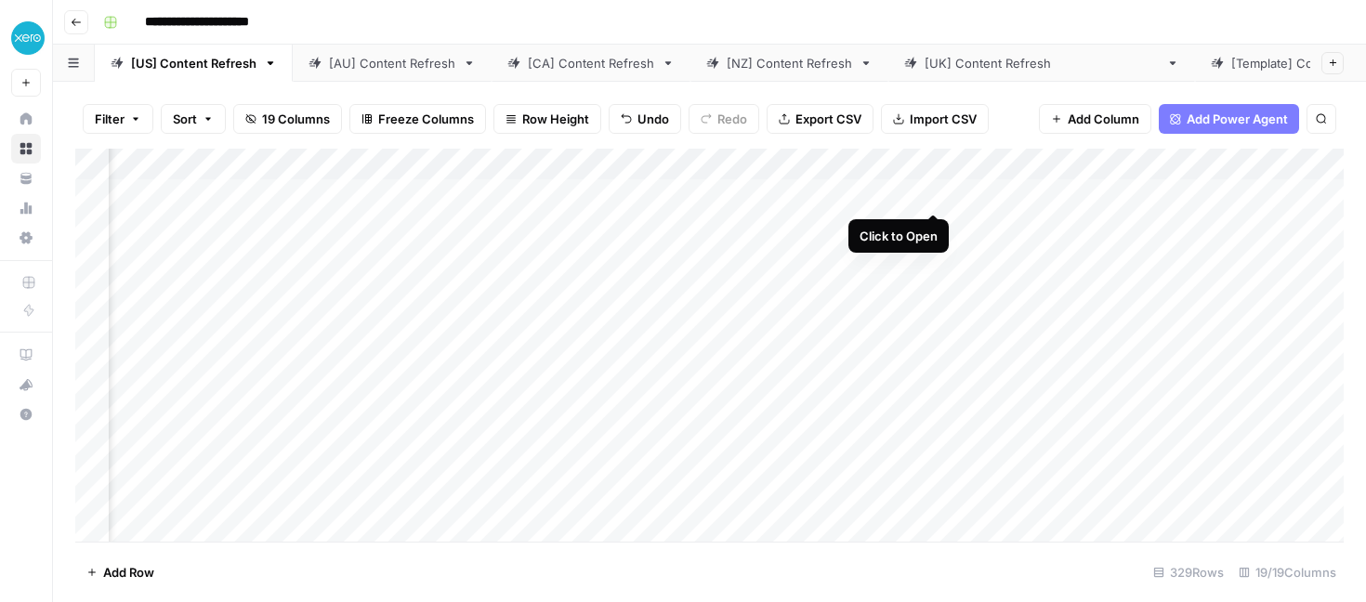
click at [925, 193] on div "Add Column" at bounding box center [709, 345] width 1268 height 393
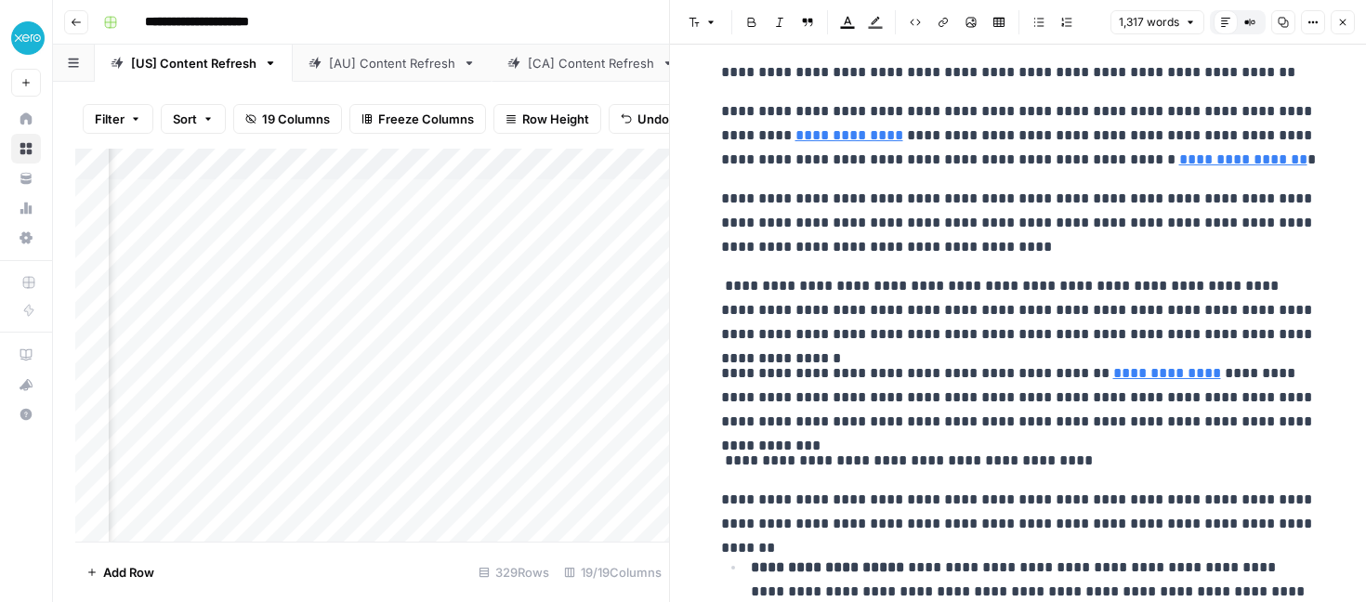
scroll to position [28, 0]
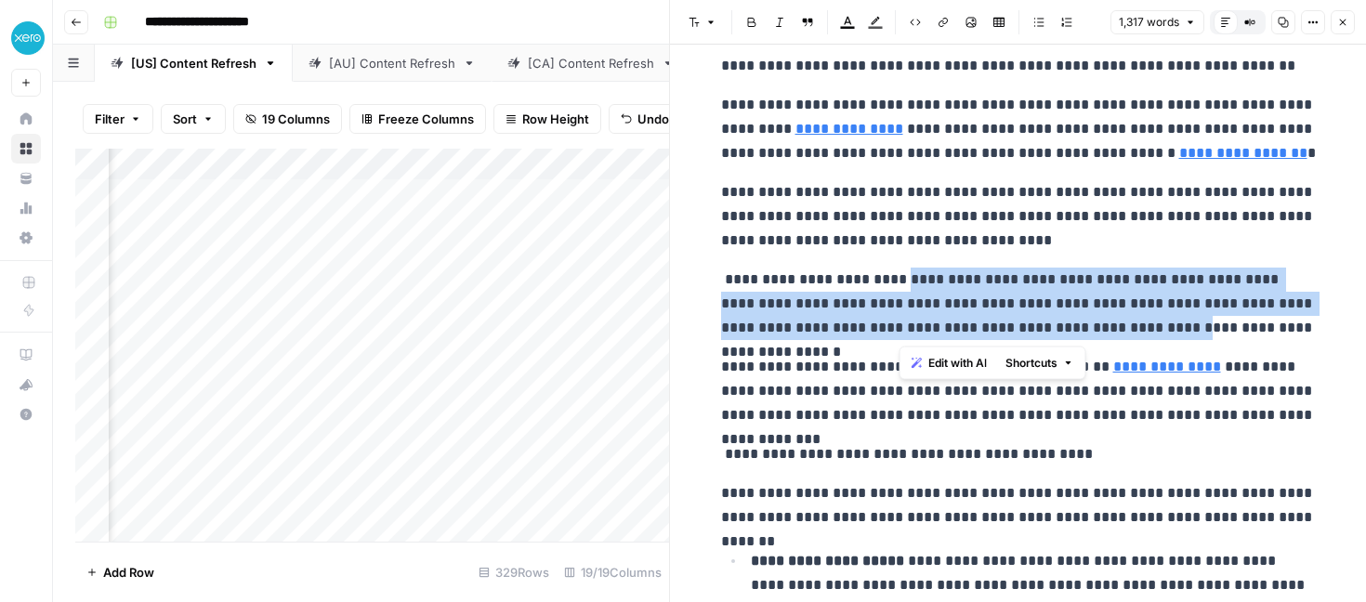
drag, startPoint x: 1100, startPoint y: 330, endPoint x: 905, endPoint y: 285, distance: 200.2
click at [904, 285] on p "**********" at bounding box center [1018, 304] width 595 height 72
click at [1342, 30] on button "Close" at bounding box center [1343, 22] width 24 height 24
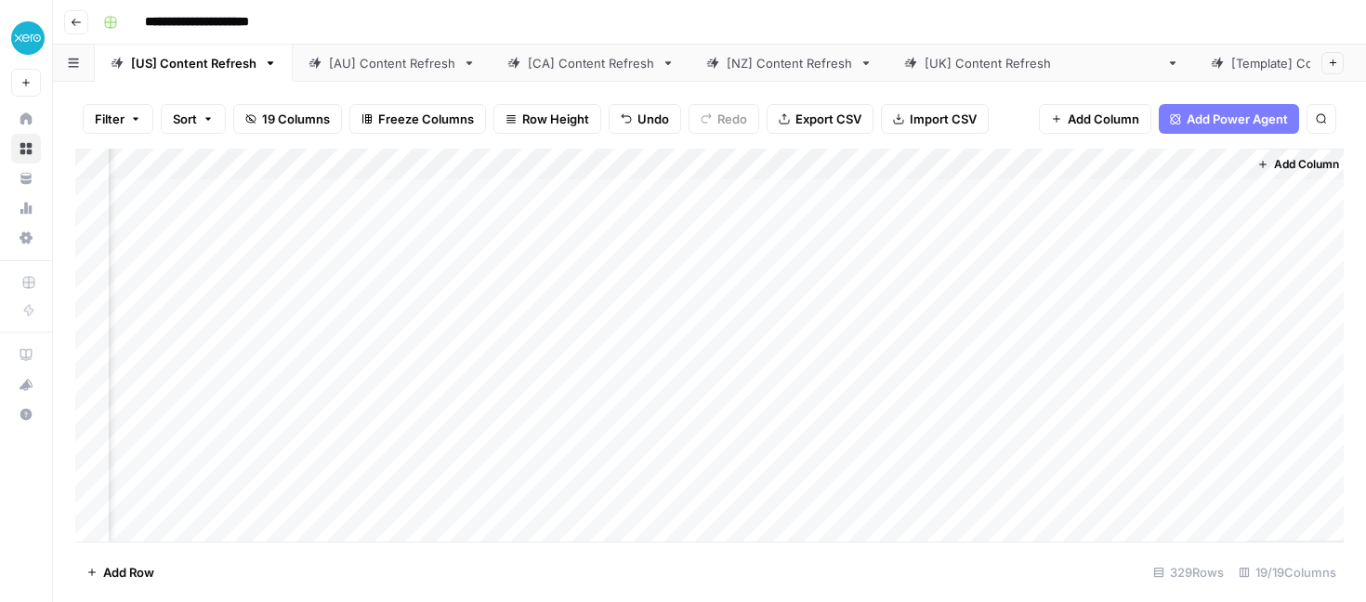
scroll to position [0, 2124]
click at [694, 195] on div "Add Column" at bounding box center [709, 345] width 1268 height 393
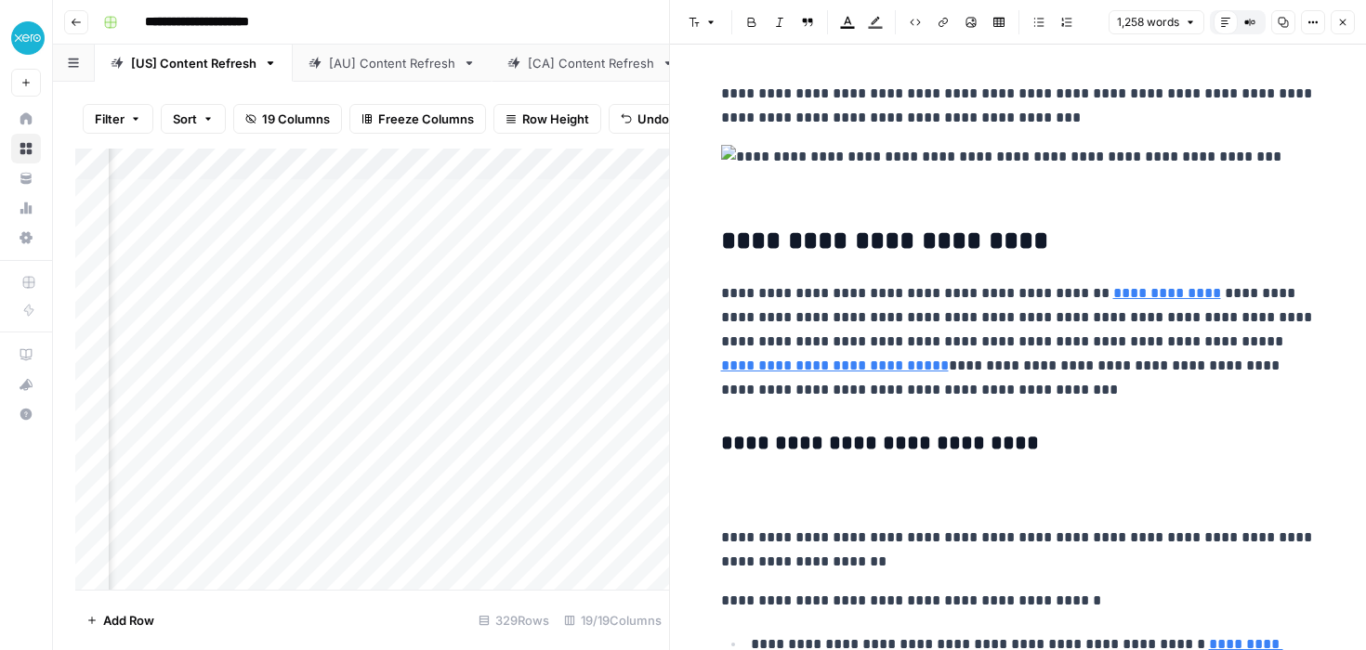
click at [1344, 20] on icon "button" at bounding box center [1342, 22] width 11 height 11
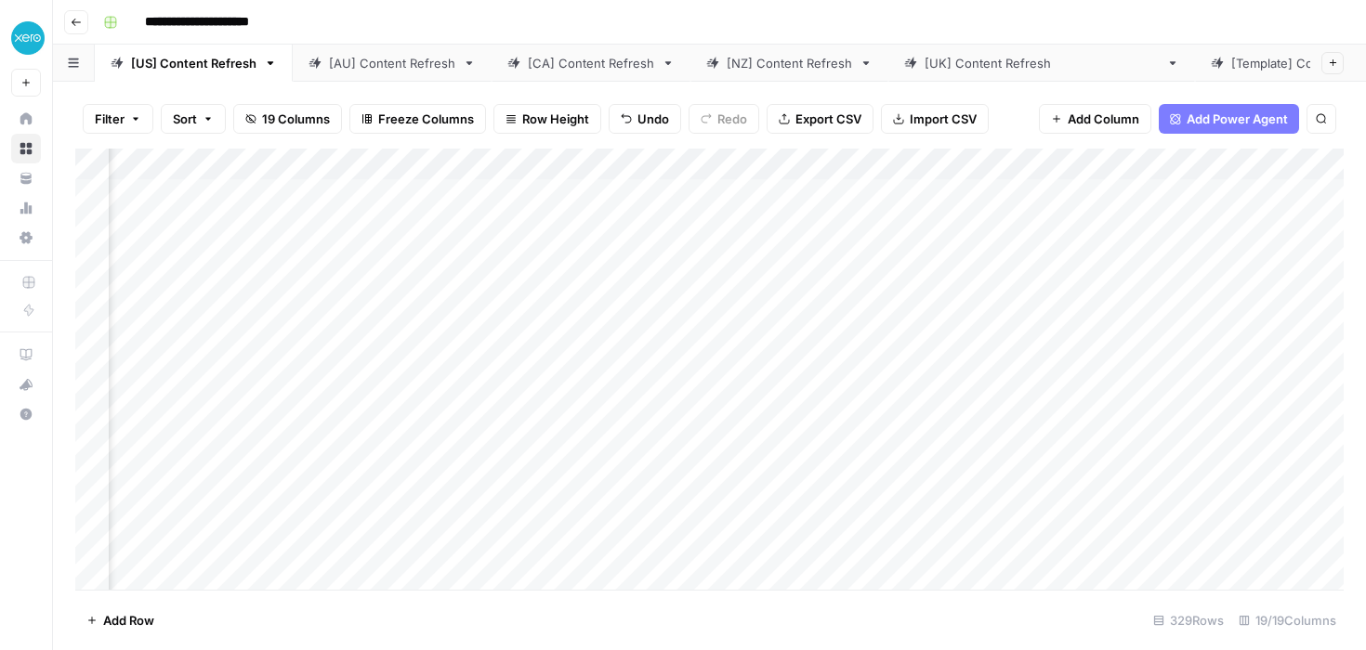
scroll to position [0, 1677]
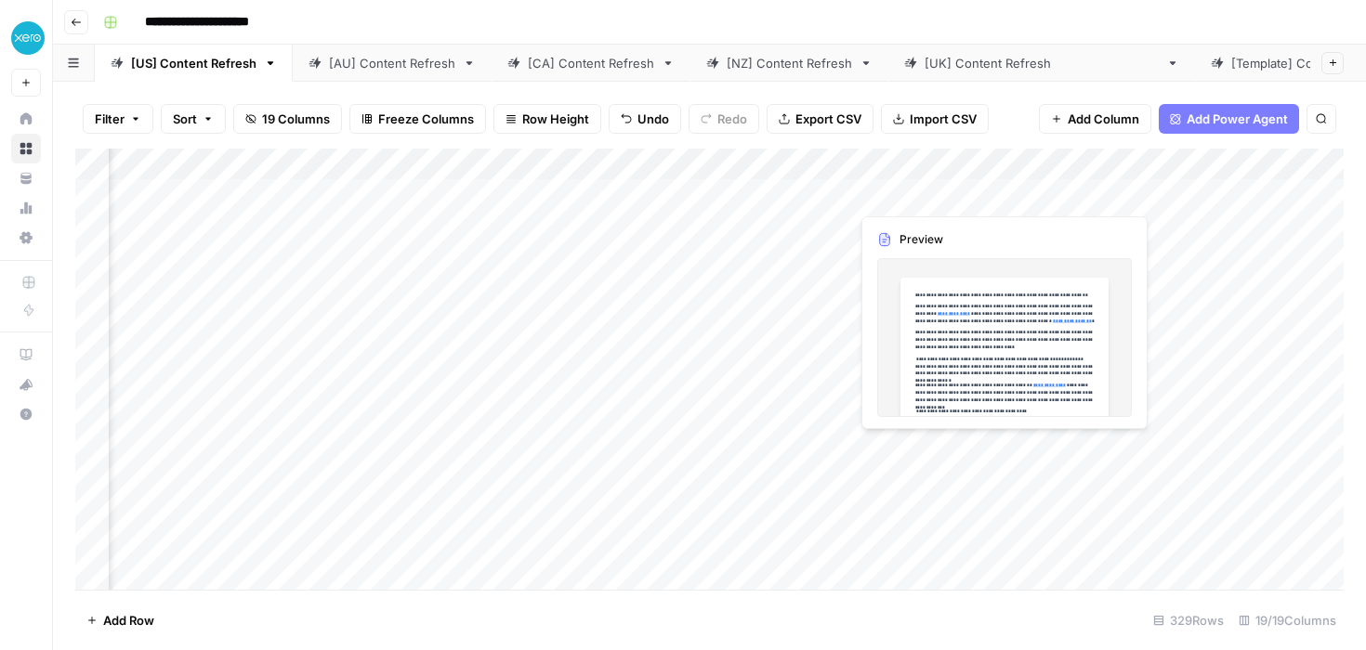
click at [942, 189] on div "Add Column" at bounding box center [709, 369] width 1268 height 441
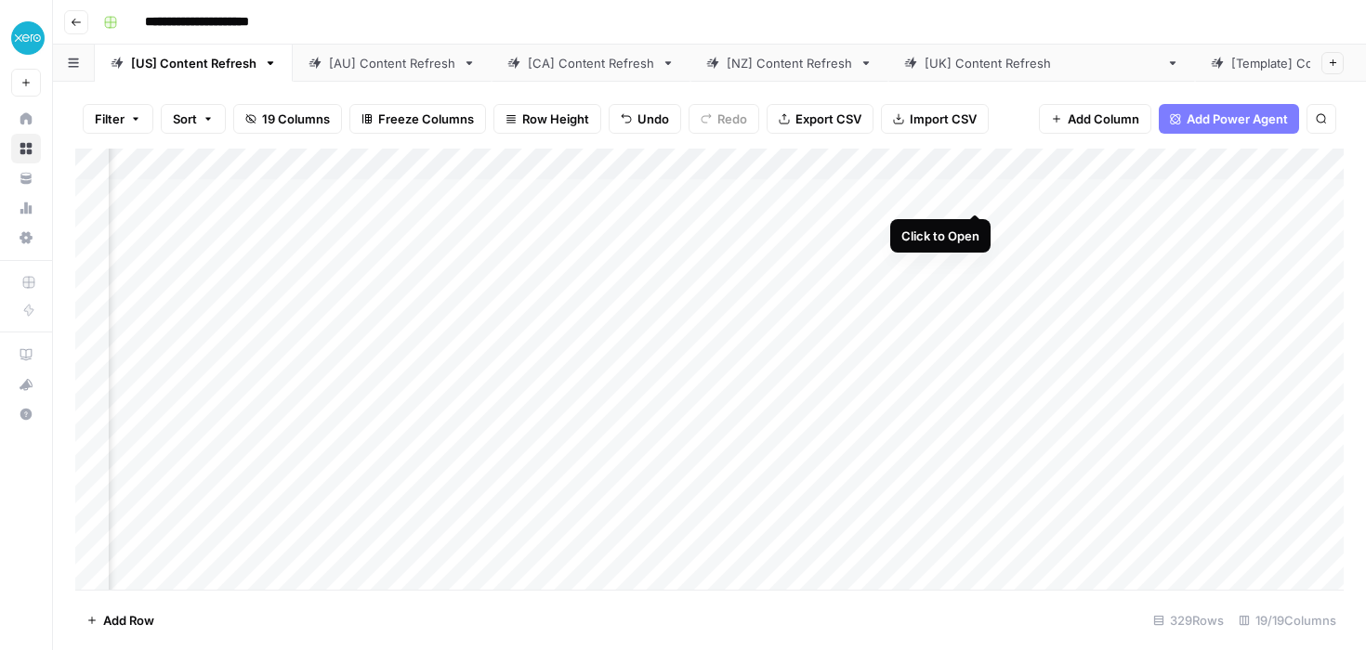
click at [974, 197] on div "Add Column" at bounding box center [709, 369] width 1268 height 441
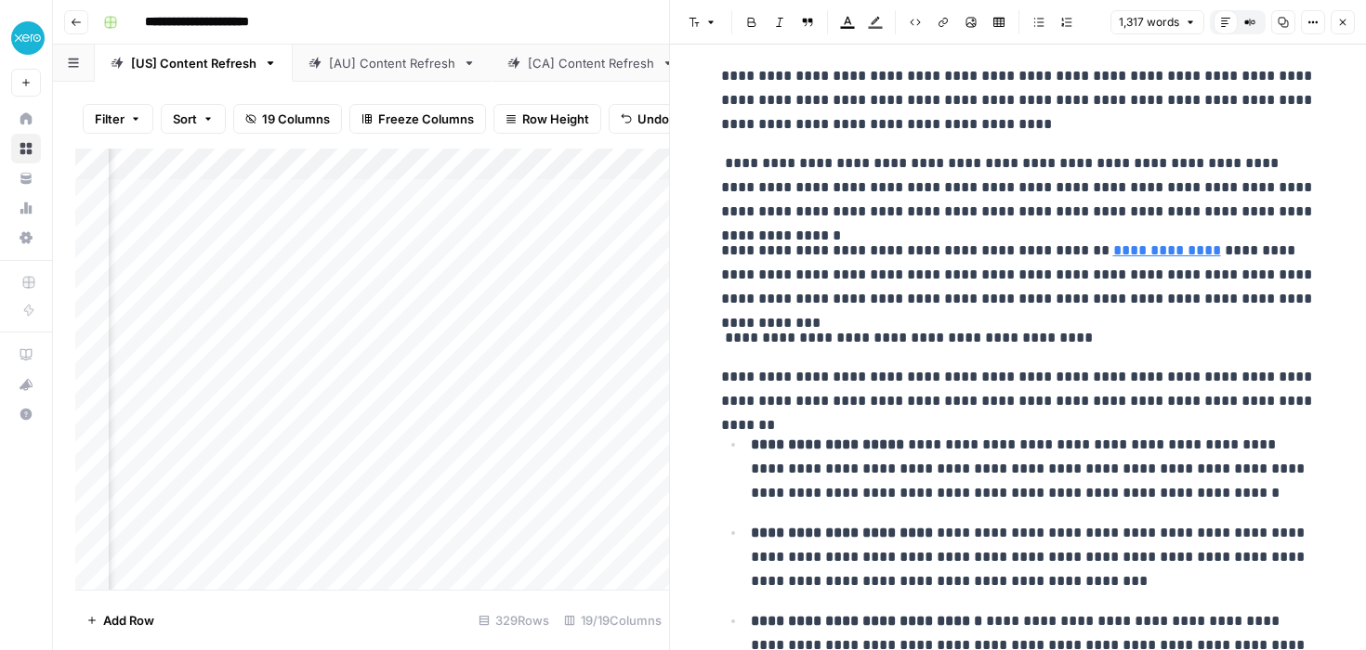
scroll to position [141, 0]
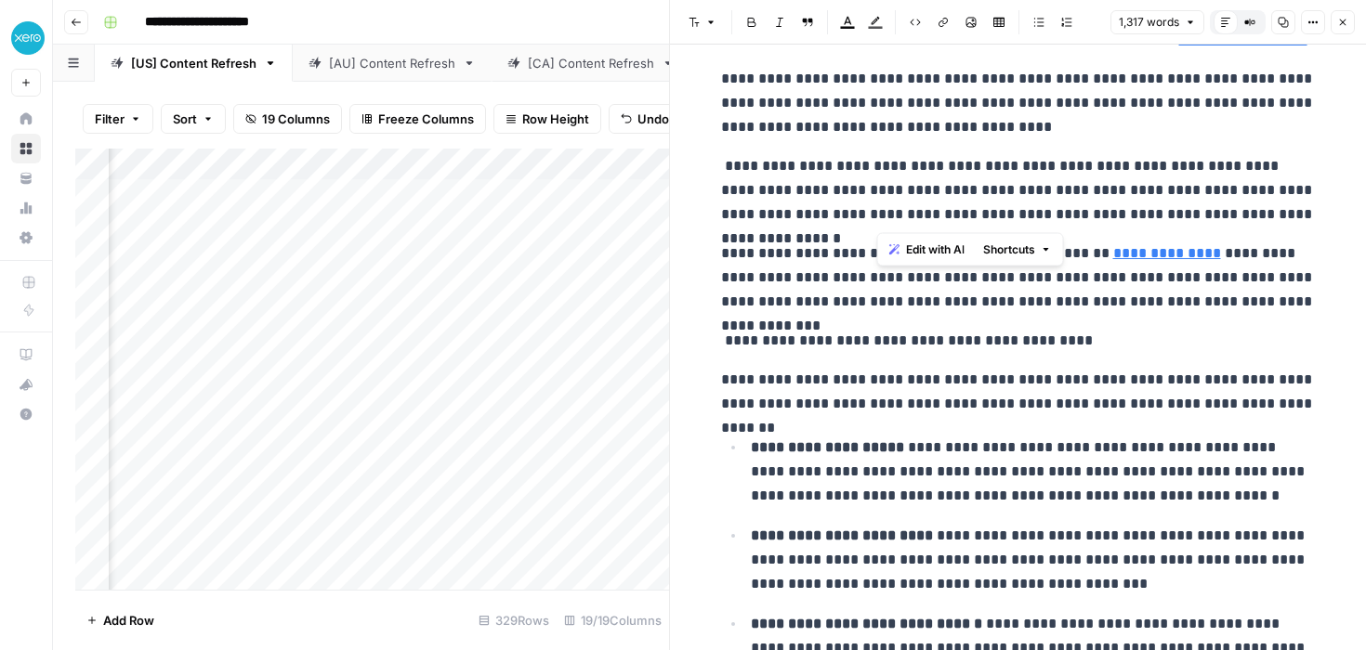
drag, startPoint x: 1102, startPoint y: 217, endPoint x: 901, endPoint y: 163, distance: 208.0
click at [901, 164] on p "**********" at bounding box center [1018, 190] width 595 height 72
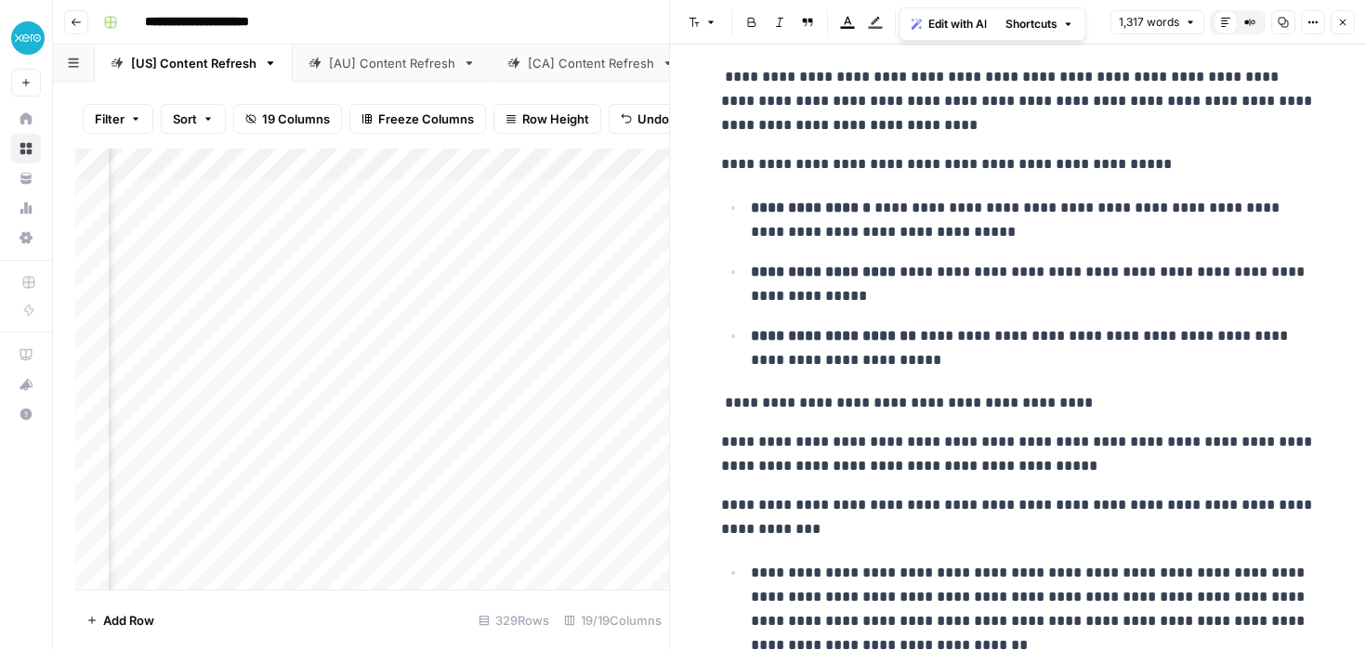
scroll to position [0, 0]
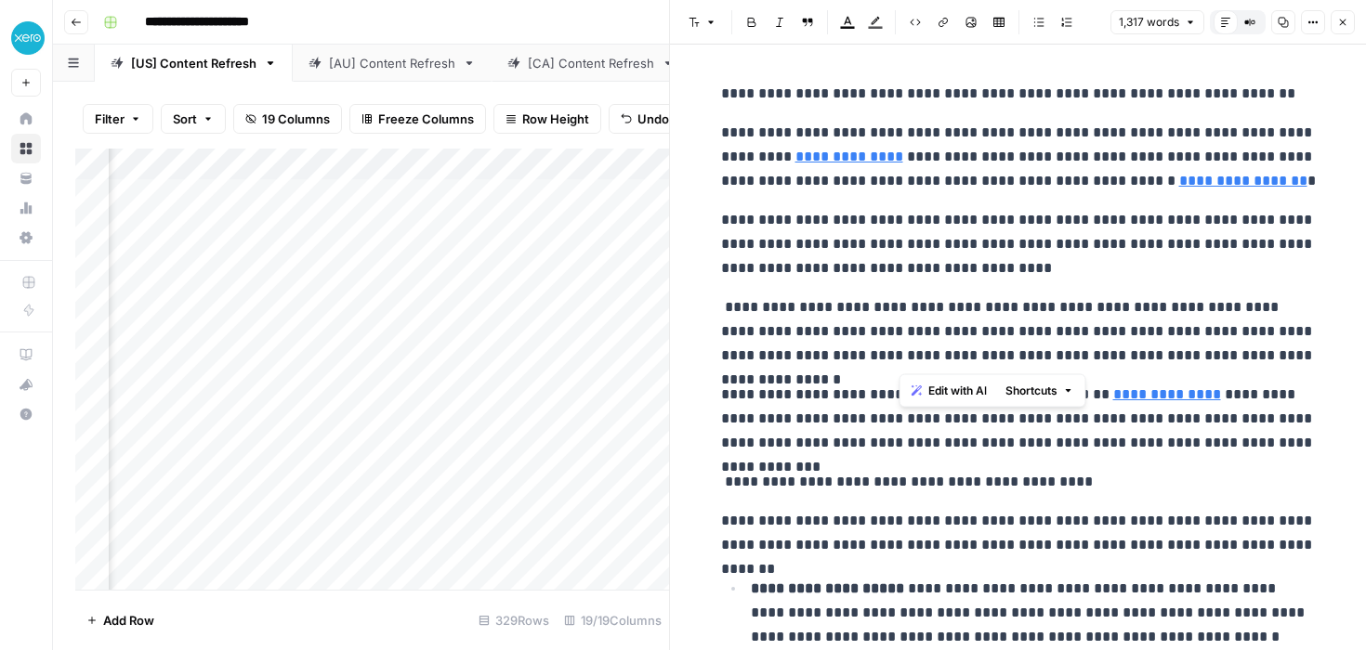
click at [1340, 25] on icon "button" at bounding box center [1343, 23] width 7 height 7
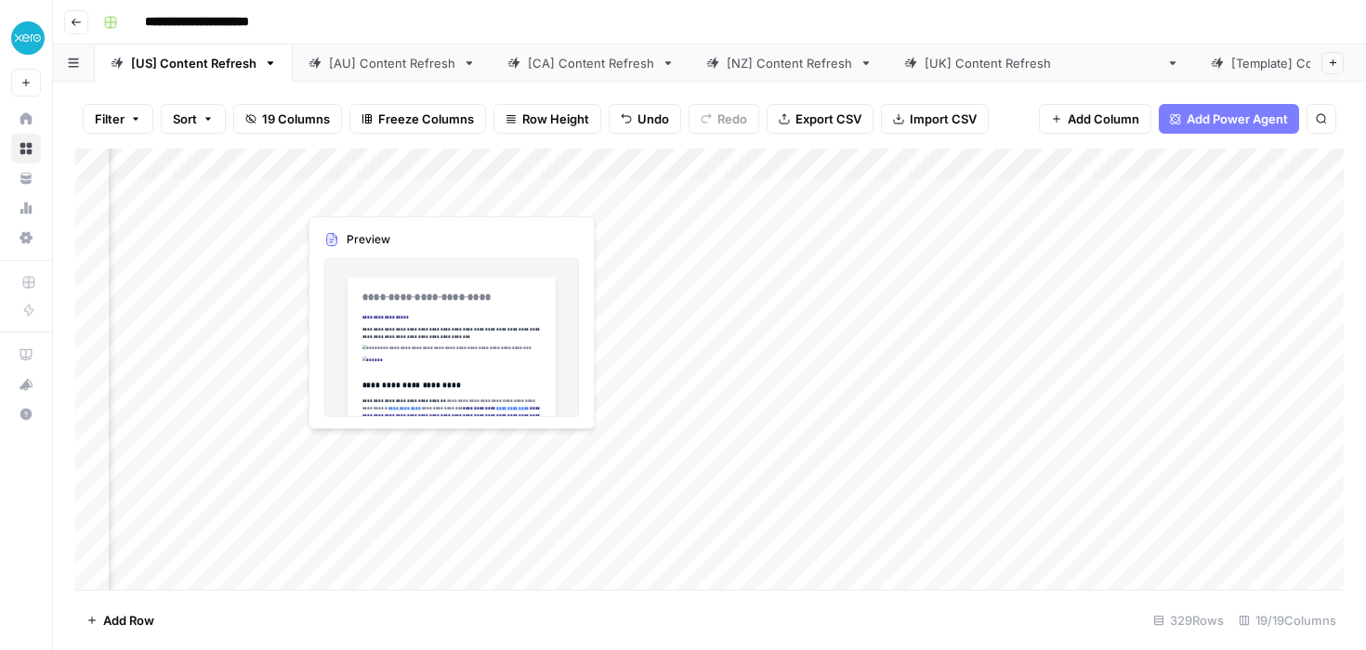
click at [377, 192] on div "Add Column" at bounding box center [709, 369] width 1268 height 441
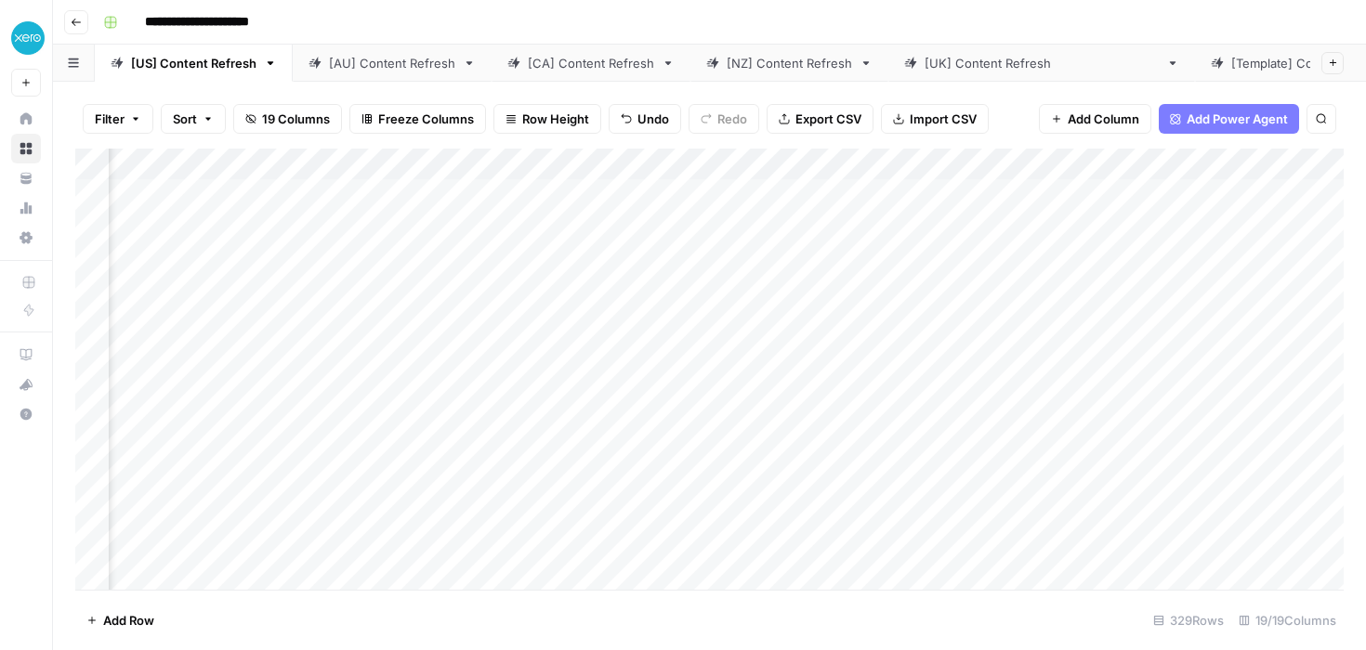
click at [748, 190] on div "Add Column" at bounding box center [709, 369] width 1268 height 441
click at [804, 193] on div "Add Column" at bounding box center [709, 369] width 1268 height 441
